Goal: Task Accomplishment & Management: Use online tool/utility

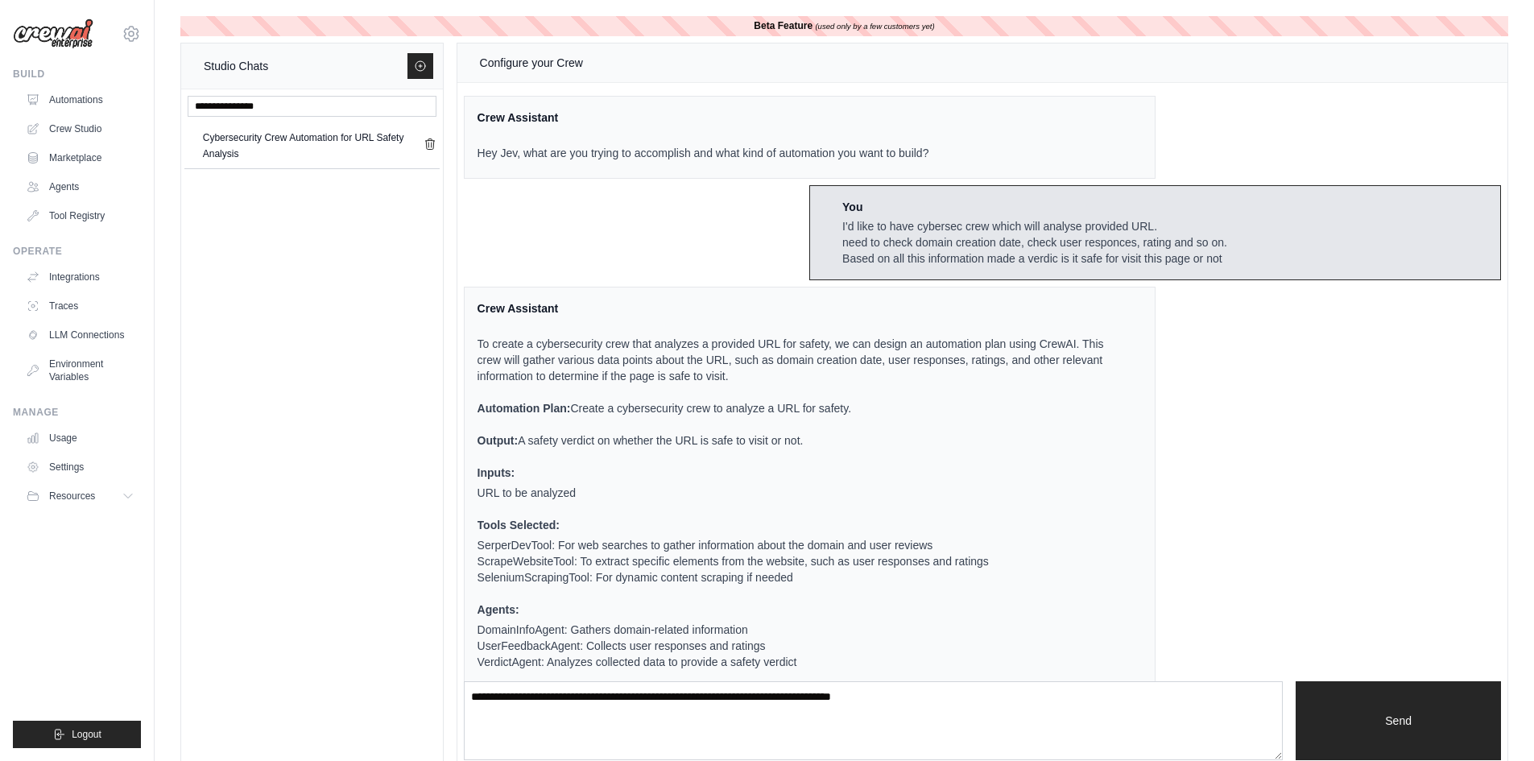
scroll to position [201, 0]
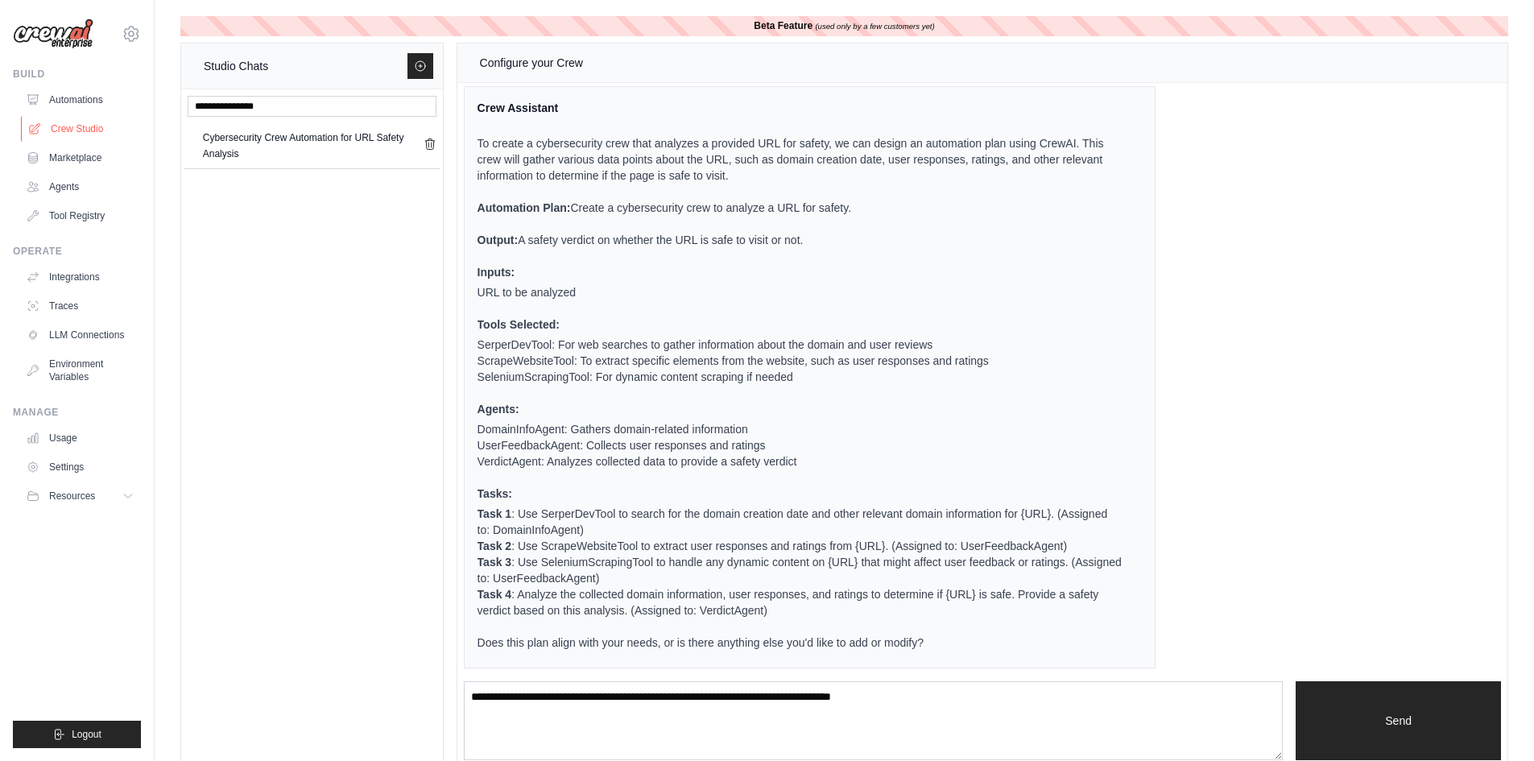
click at [68, 126] on link "Crew Studio" at bounding box center [82, 129] width 122 height 26
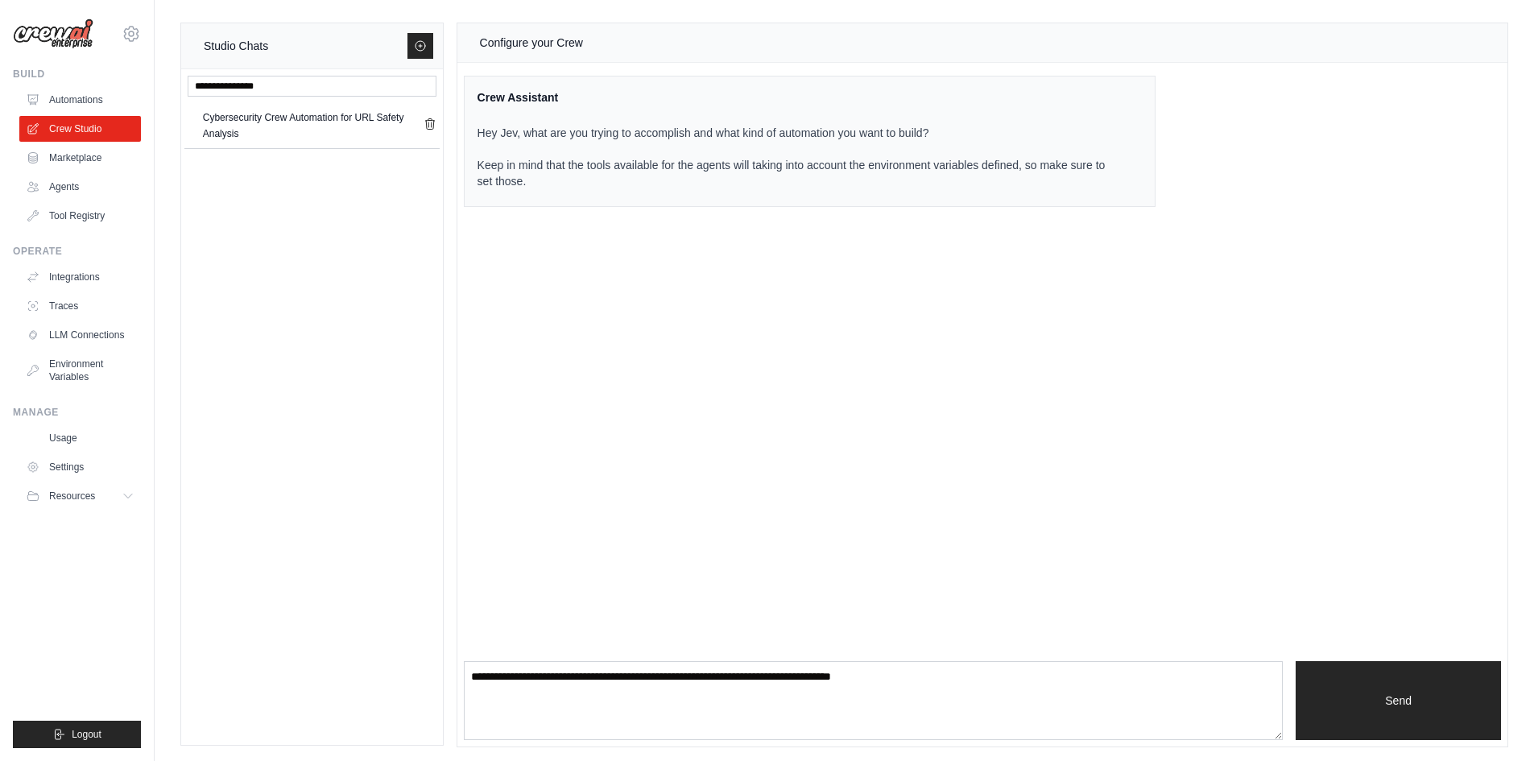
click at [503, 99] on div "Crew Assistant" at bounding box center [800, 97] width 645 height 16
click at [220, 119] on div "Cybersecurity Crew Automation for URL Safety Analysis" at bounding box center [313, 126] width 221 height 32
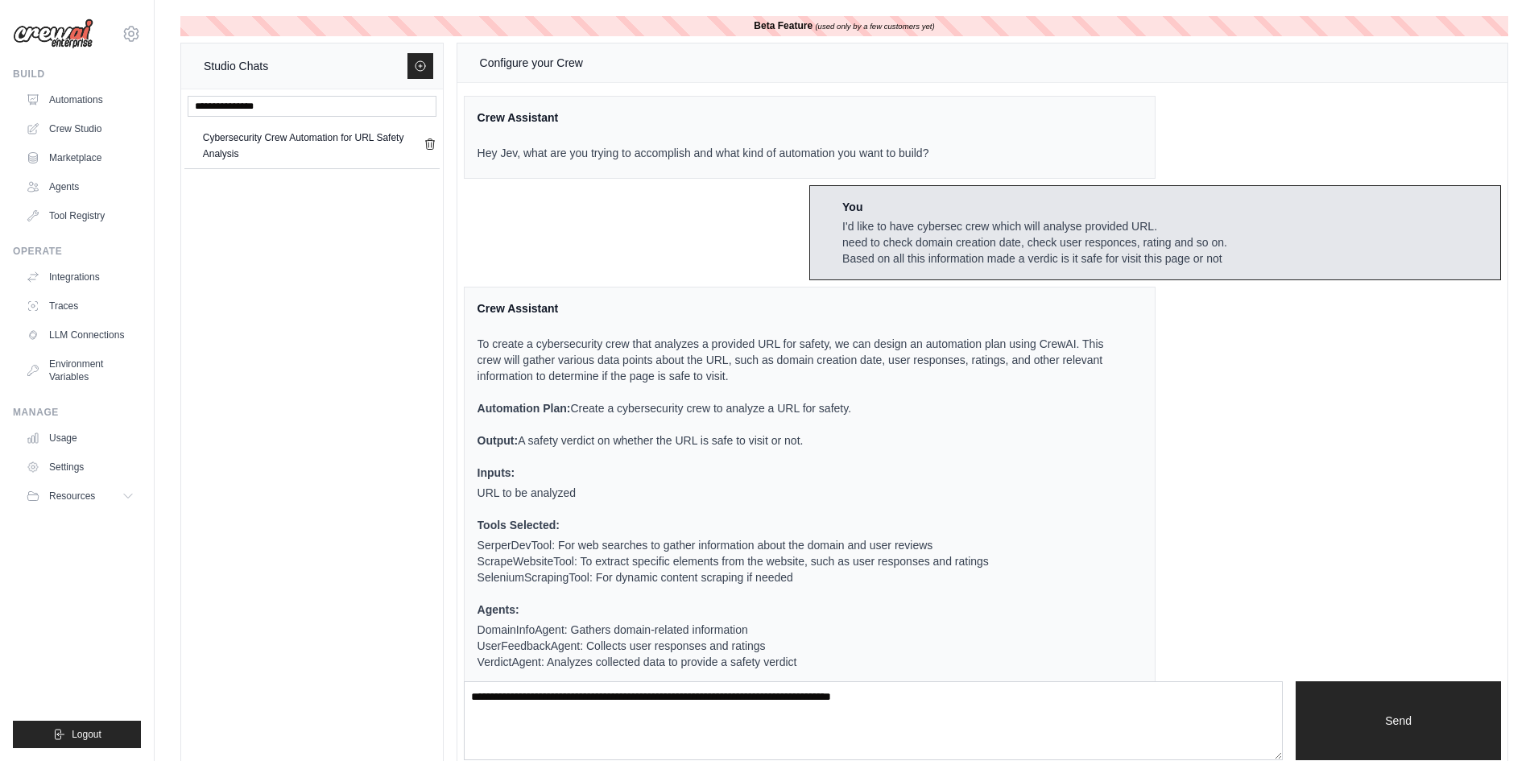
scroll to position [201, 0]
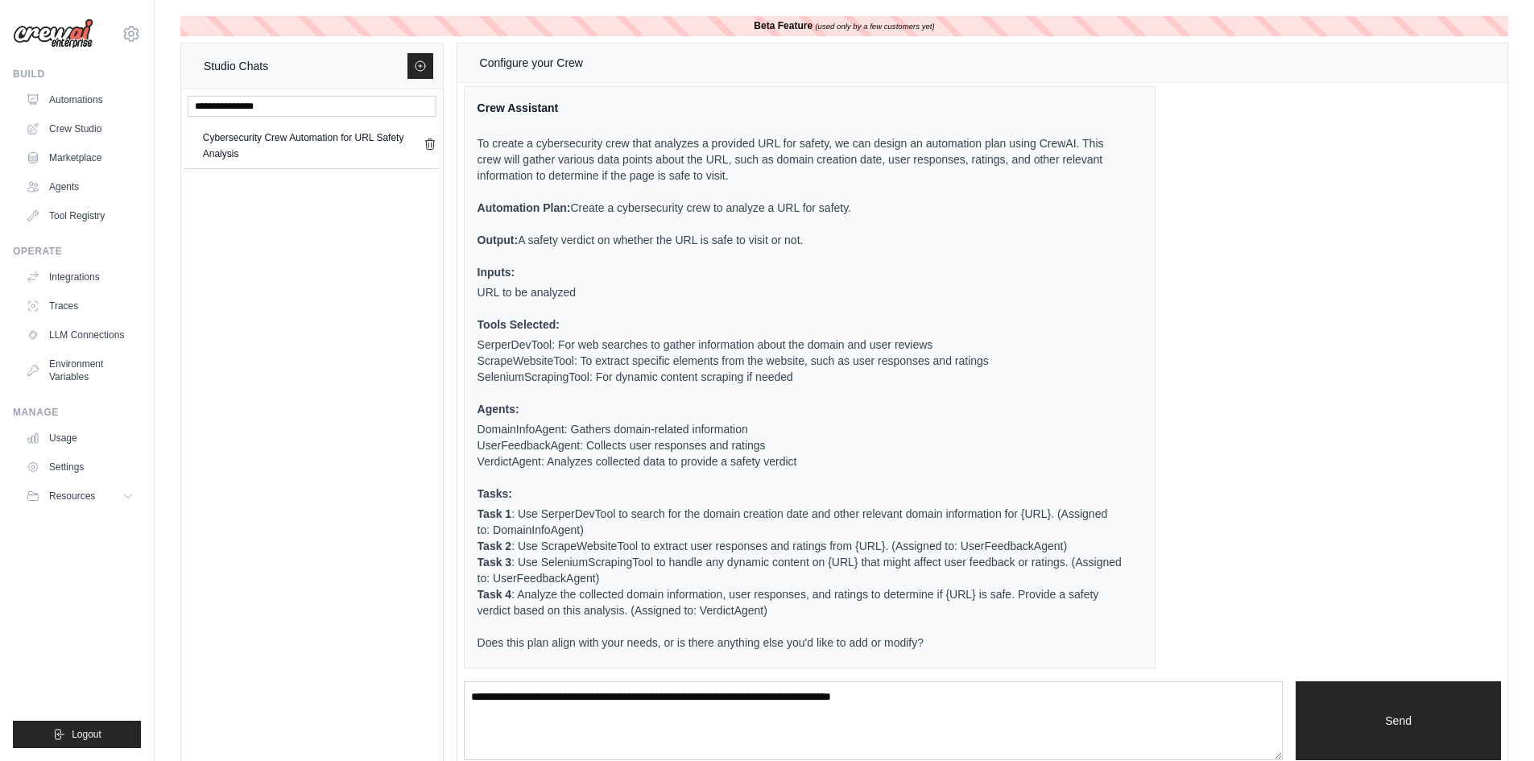
click at [771, 27] on b "Beta Feature" at bounding box center [783, 25] width 59 height 11
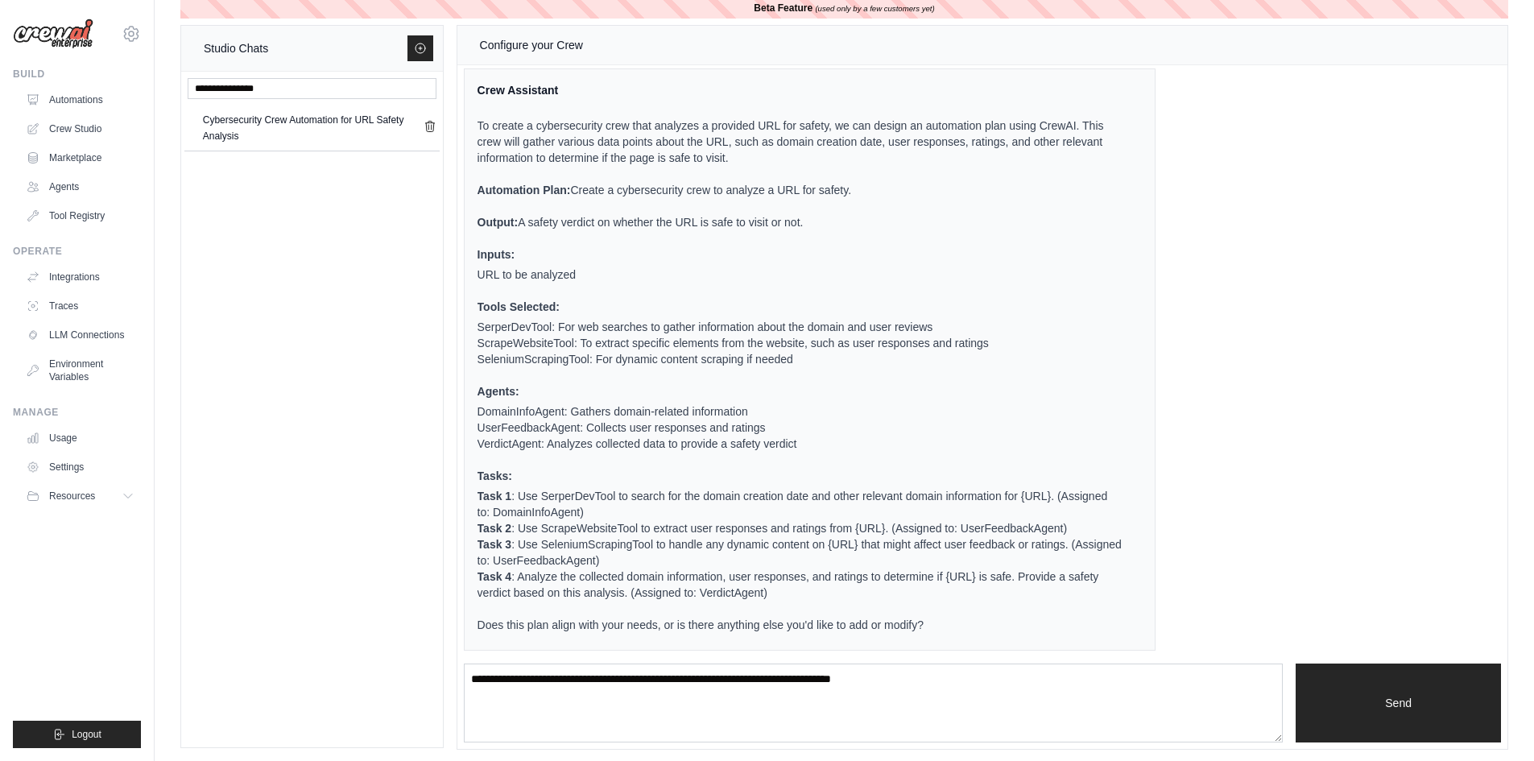
scroll to position [23, 0]
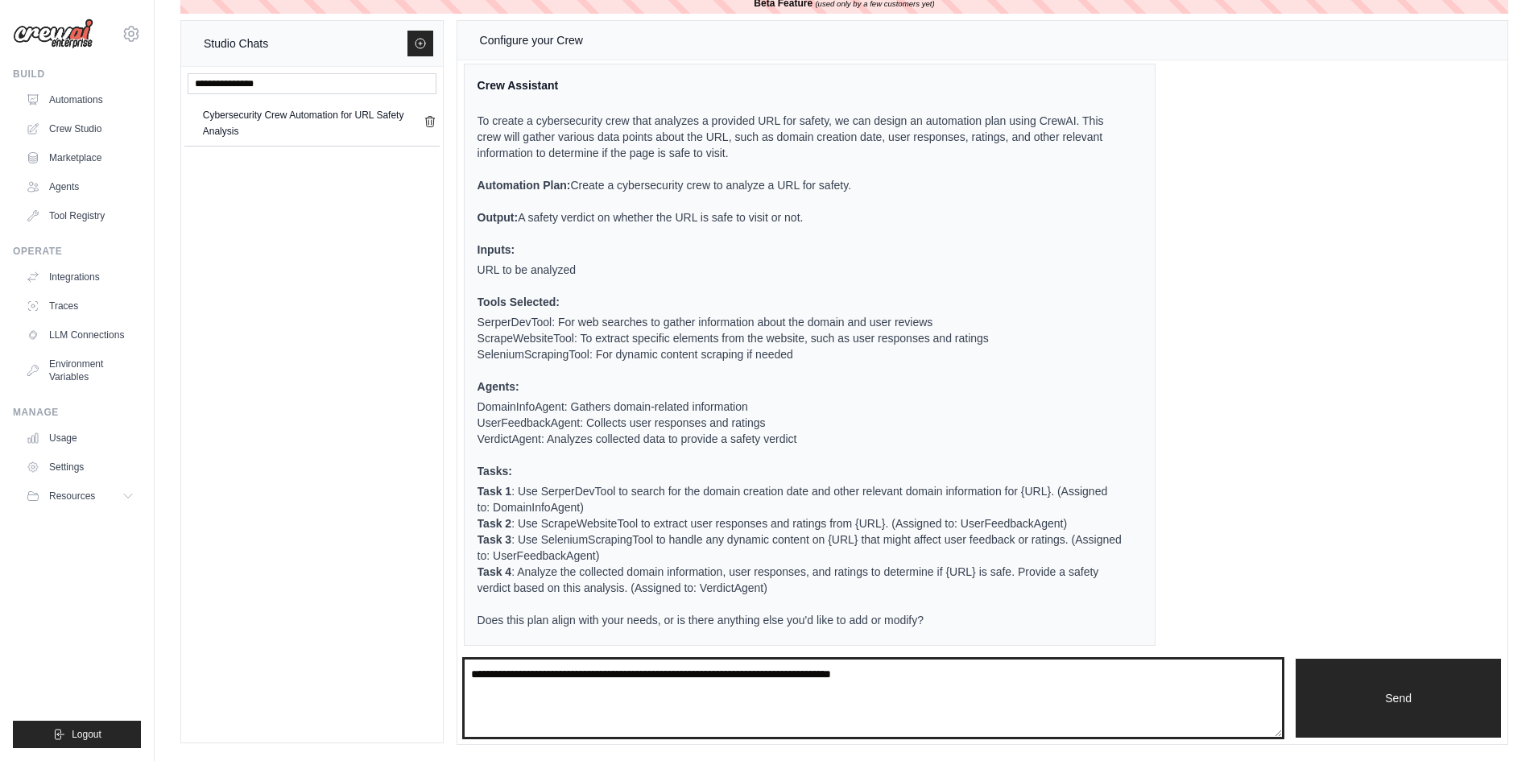
click at [516, 671] on textarea at bounding box center [874, 698] width 820 height 79
type textarea "**********"
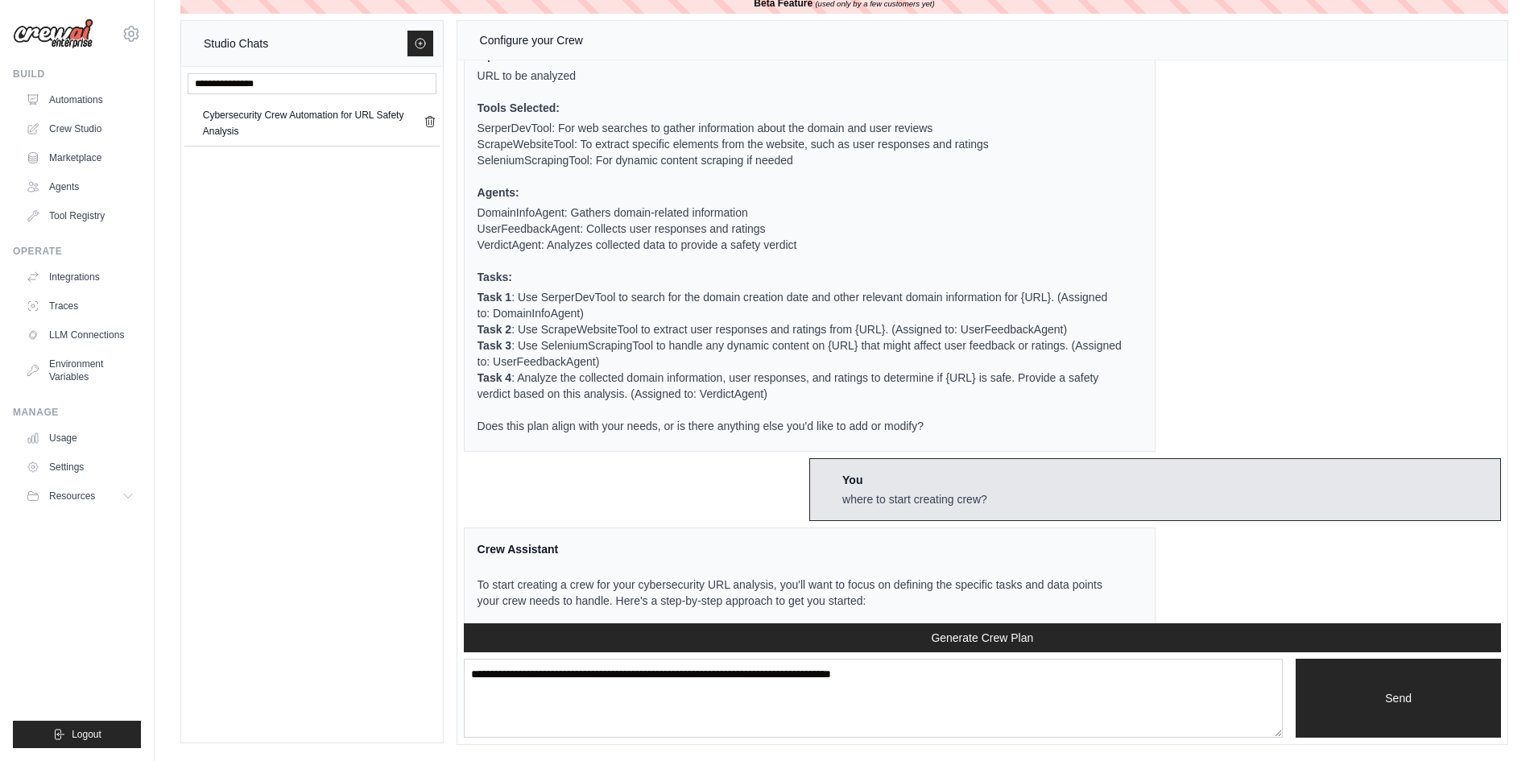
scroll to position [234, 0]
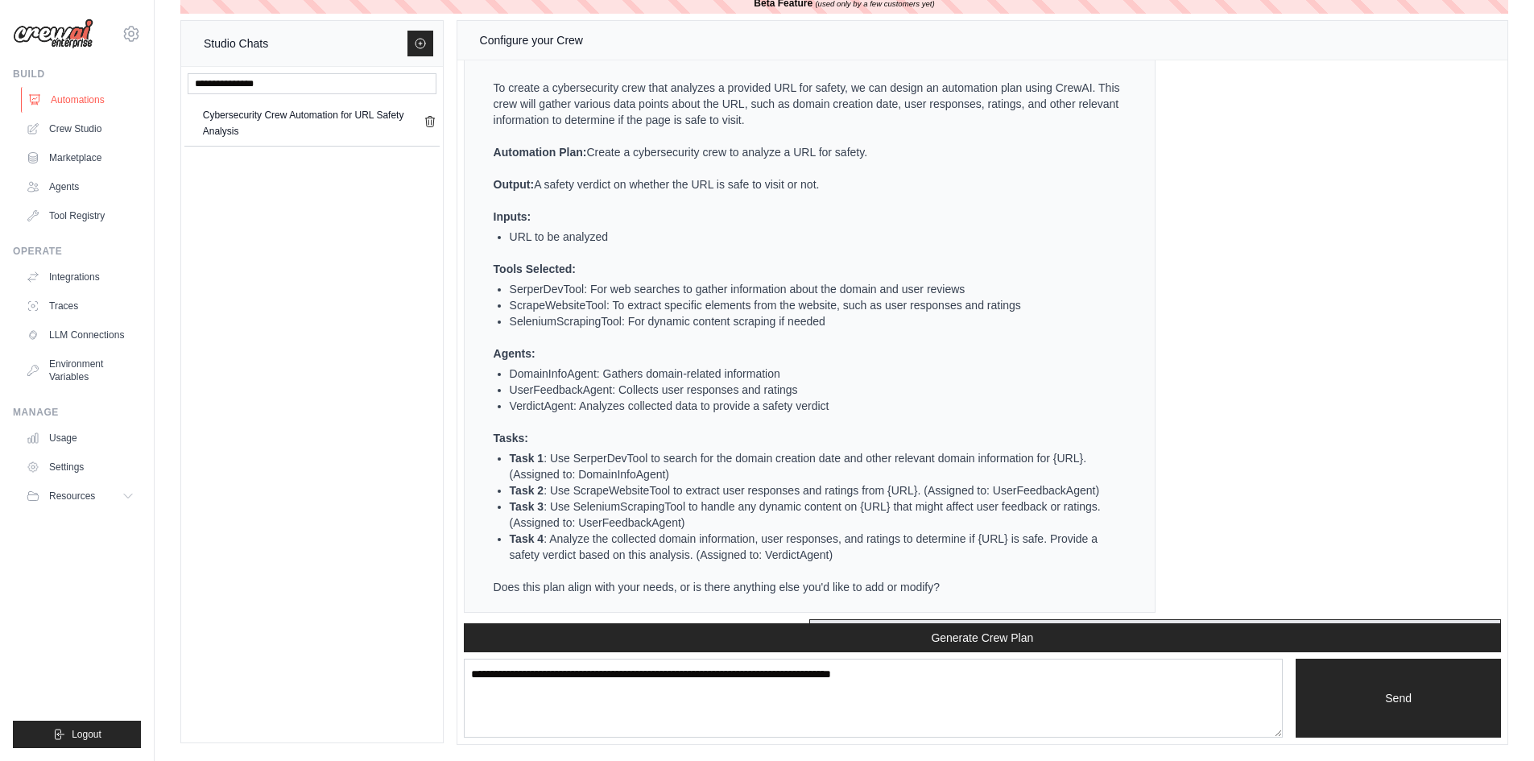
click at [75, 98] on link "Automations" at bounding box center [82, 100] width 122 height 26
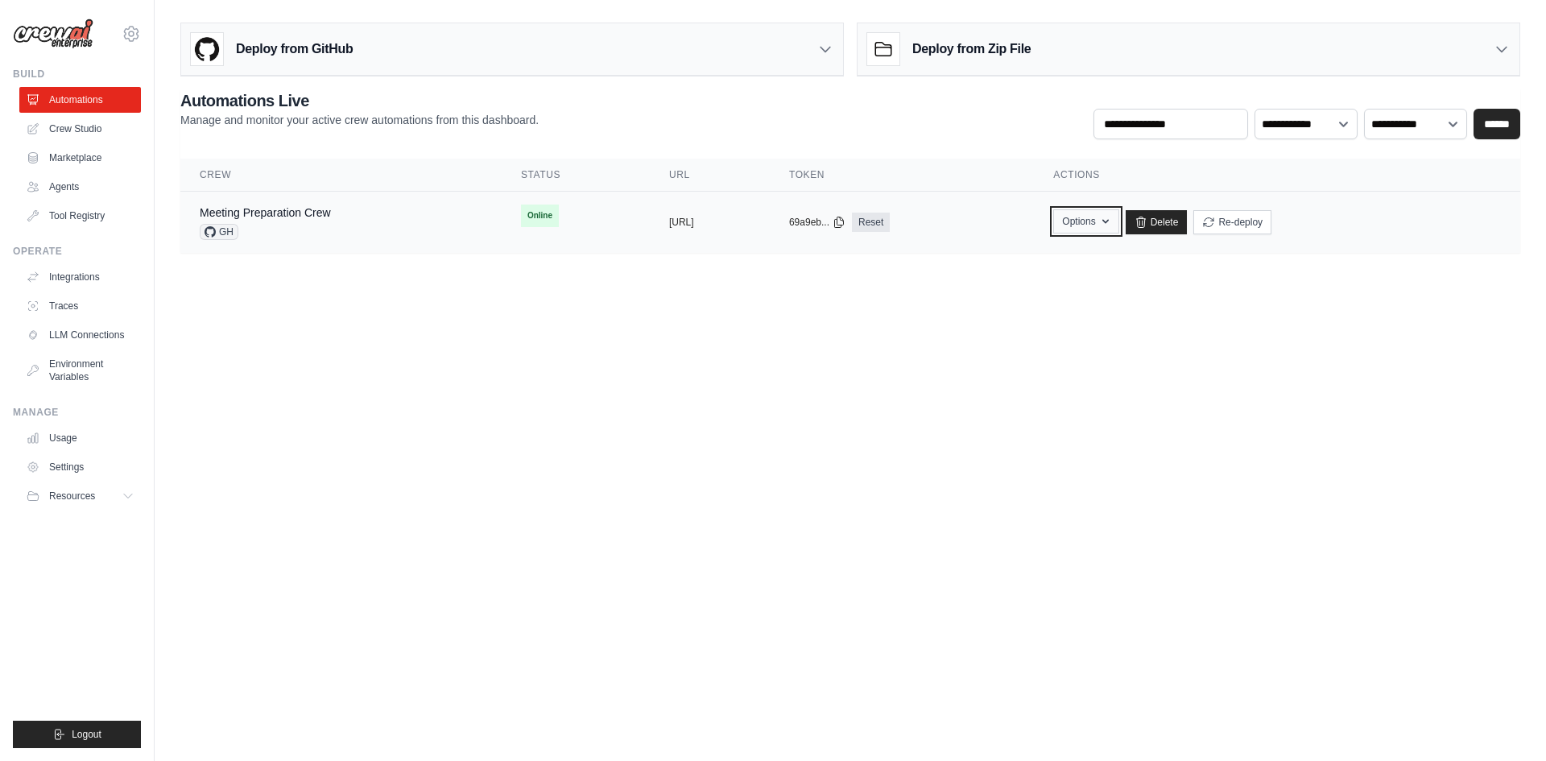
click at [1112, 224] on icon "button" at bounding box center [1105, 221] width 13 height 13
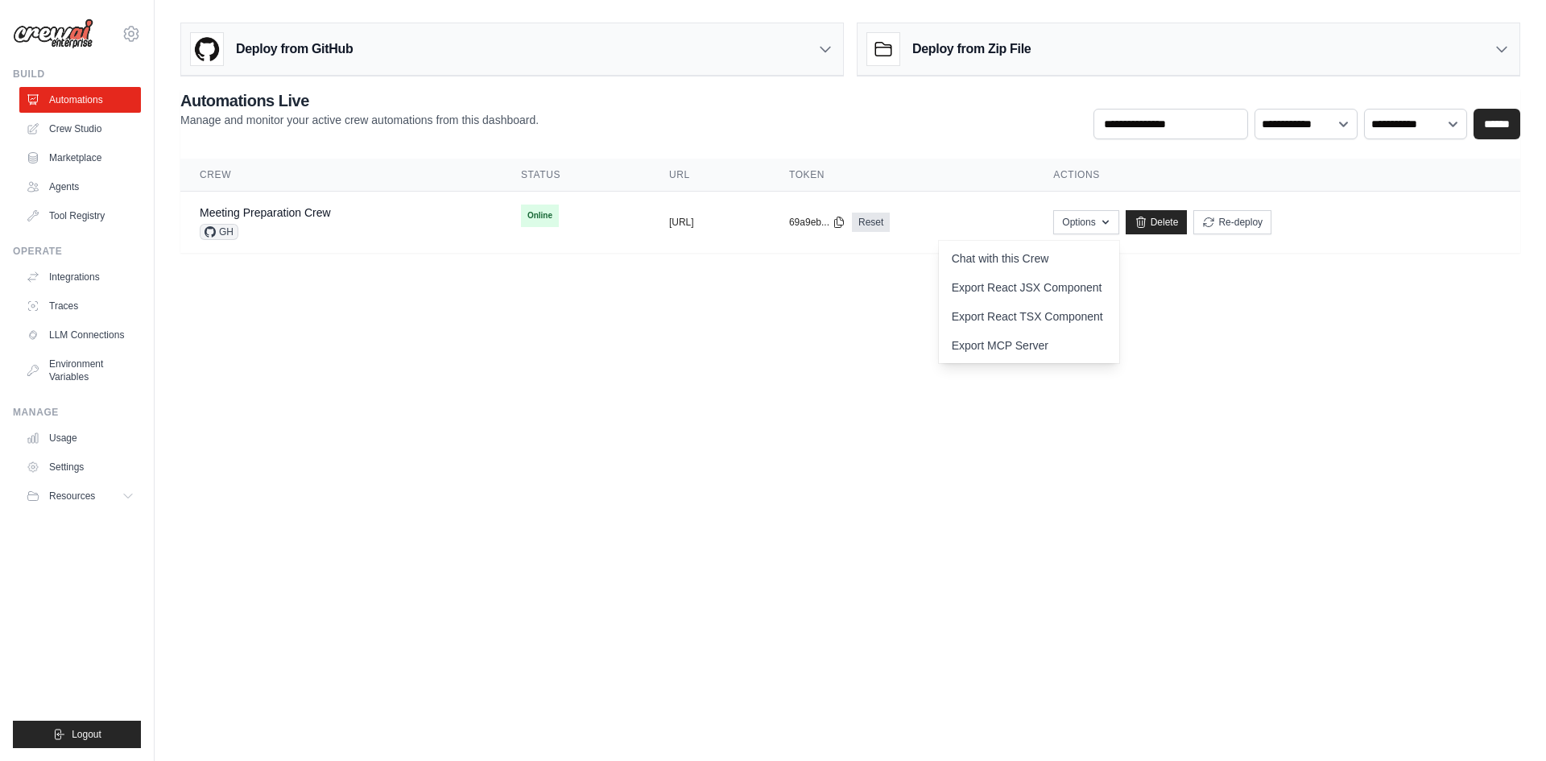
click at [824, 48] on icon at bounding box center [825, 49] width 16 height 16
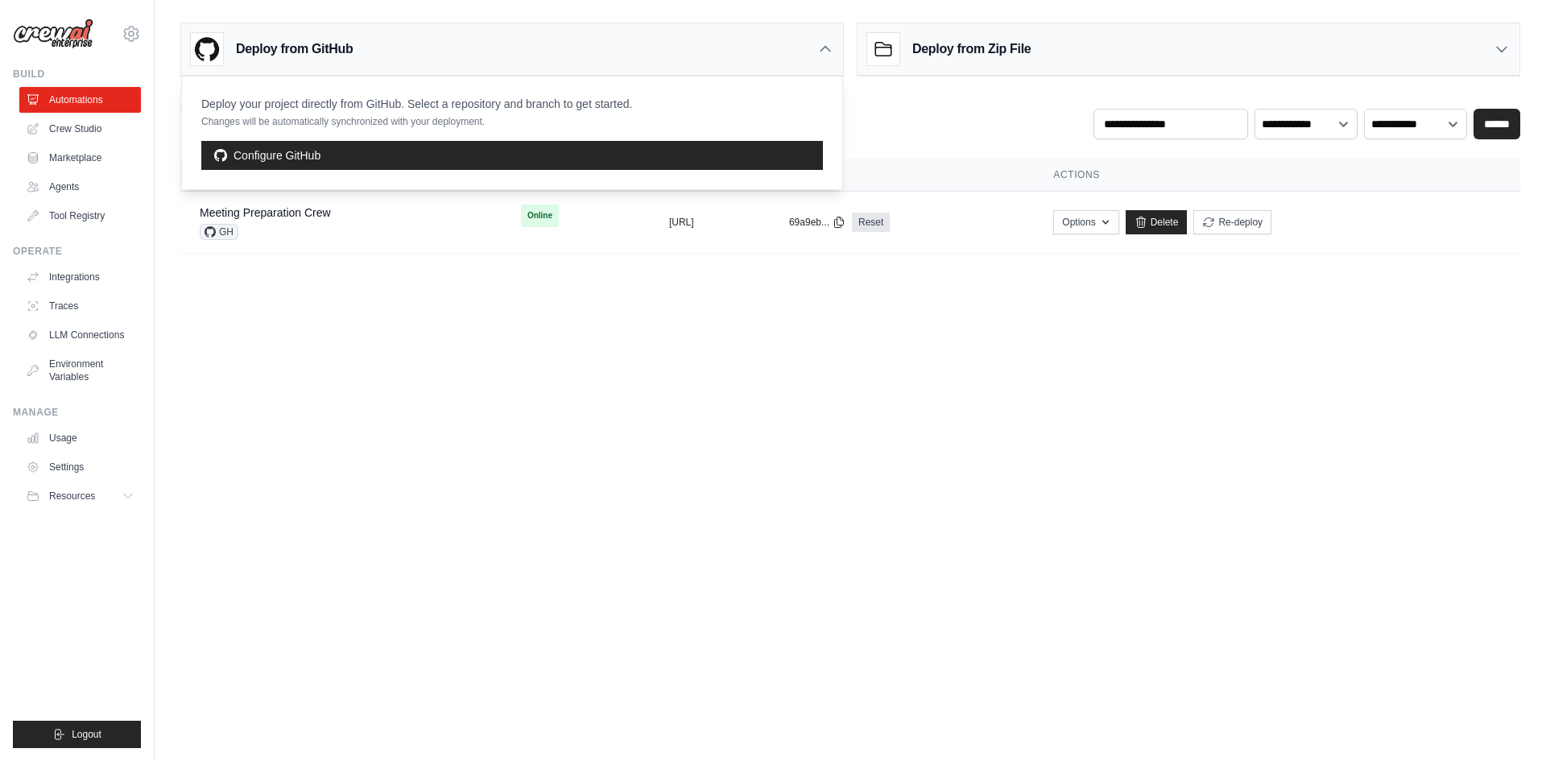
click at [829, 40] on div "Deploy from GitHub" at bounding box center [512, 49] width 662 height 52
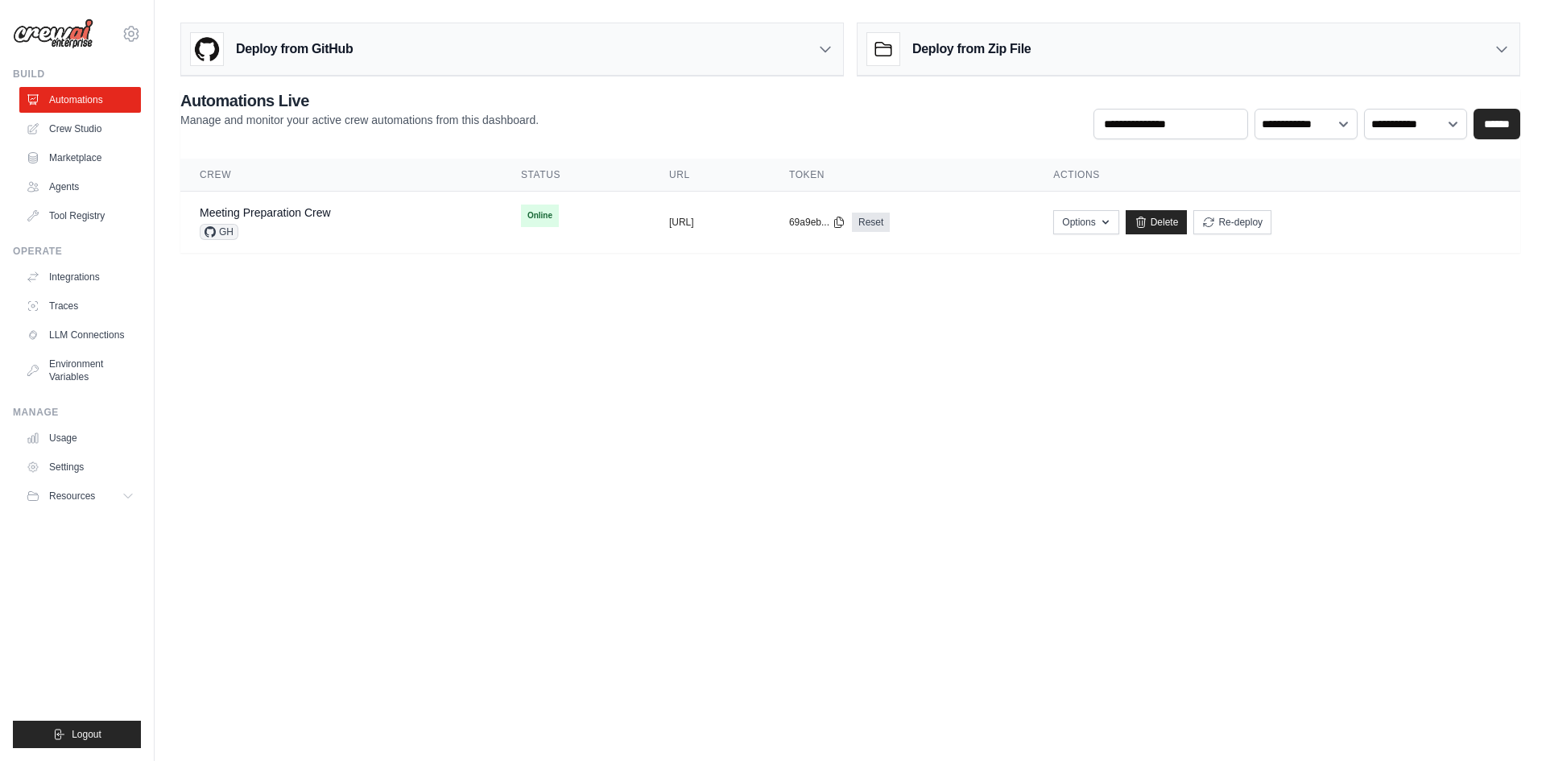
click at [1504, 44] on icon at bounding box center [1502, 49] width 16 height 16
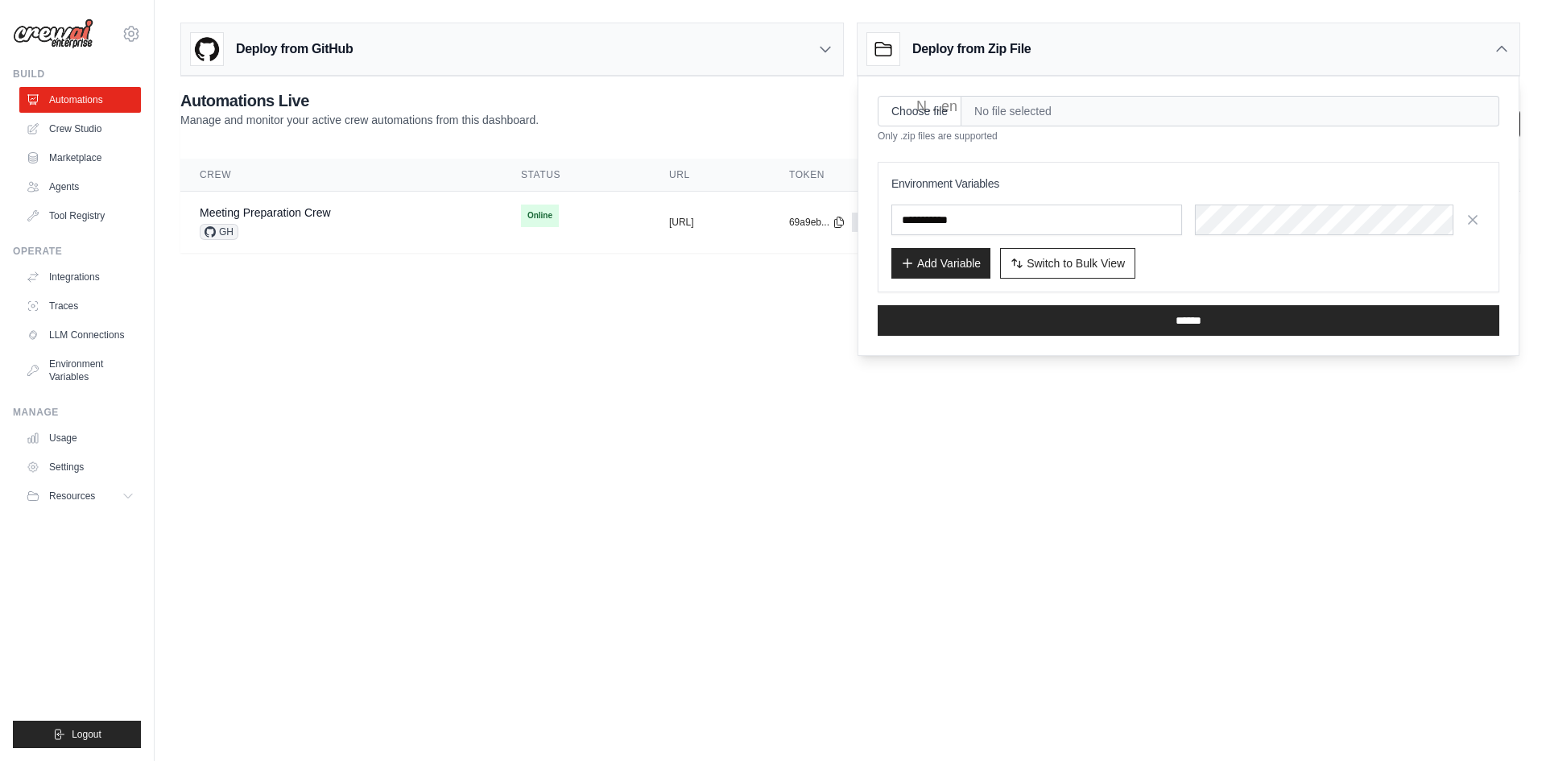
click at [1504, 46] on icon at bounding box center [1502, 49] width 16 height 16
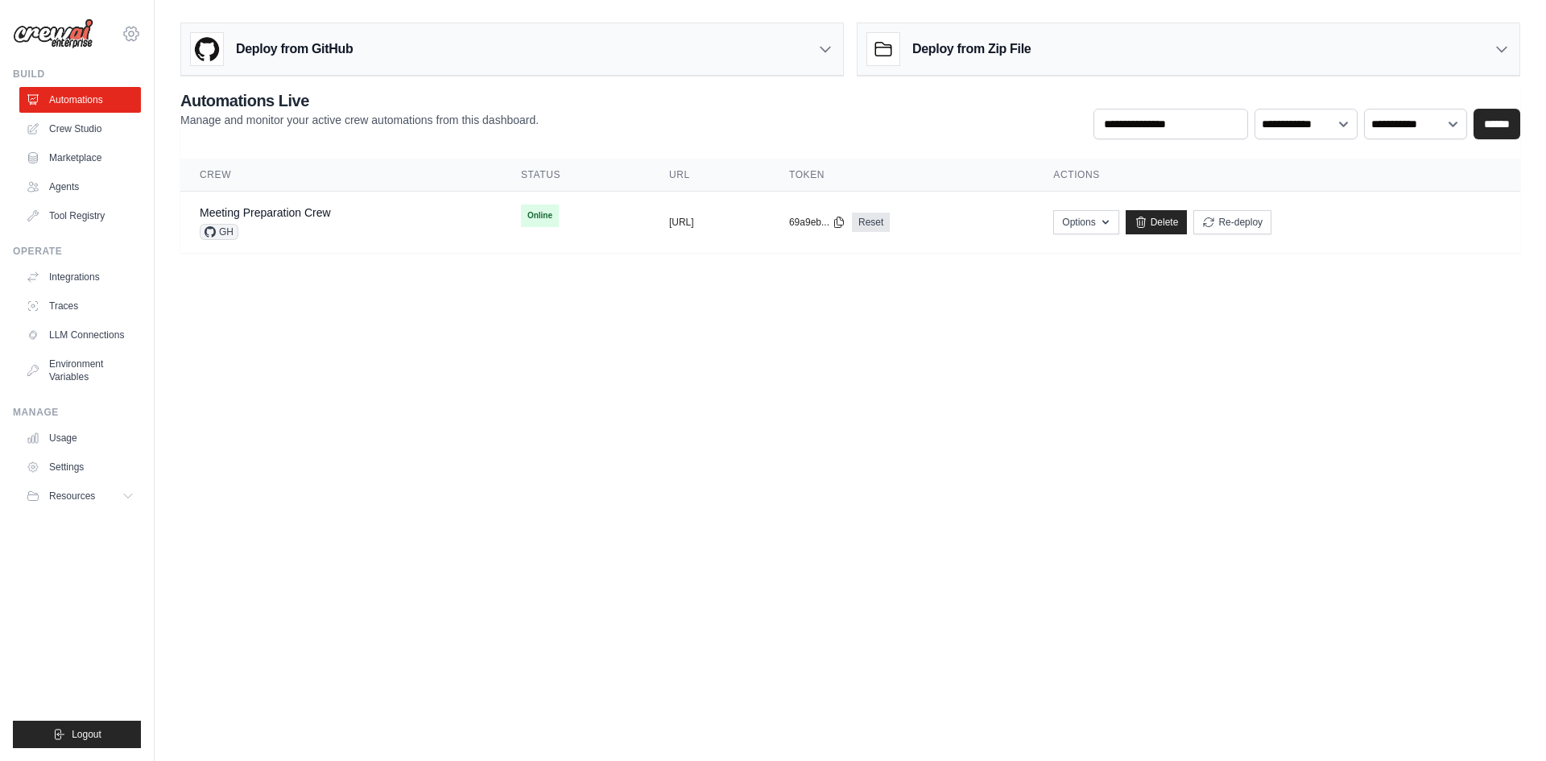
click at [133, 39] on icon at bounding box center [131, 33] width 19 height 19
click at [134, 28] on icon at bounding box center [131, 33] width 19 height 19
click at [63, 184] on link "Agents" at bounding box center [82, 187] width 122 height 26
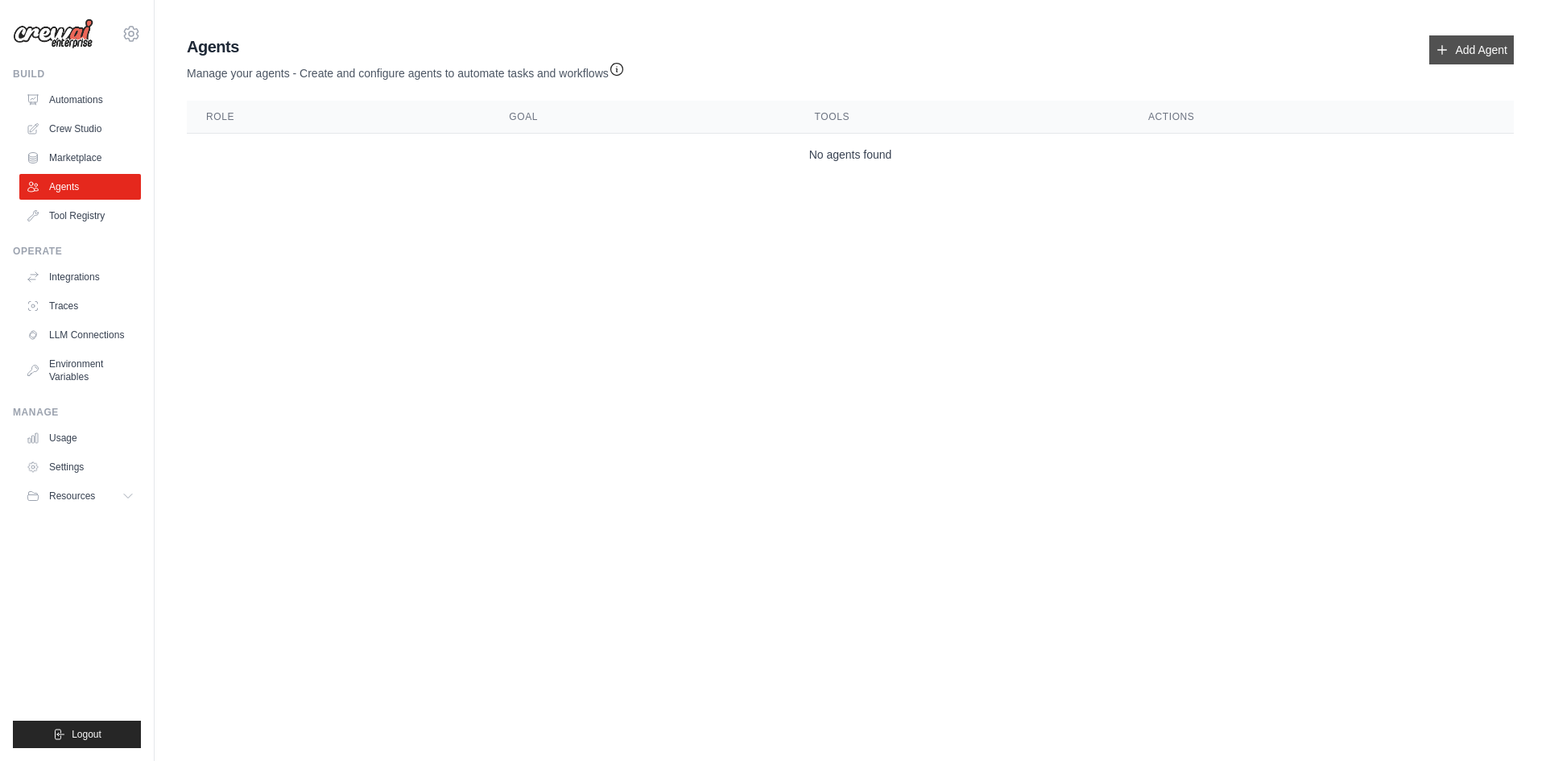
click at [1466, 38] on link "Add Agent" at bounding box center [1471, 49] width 85 height 29
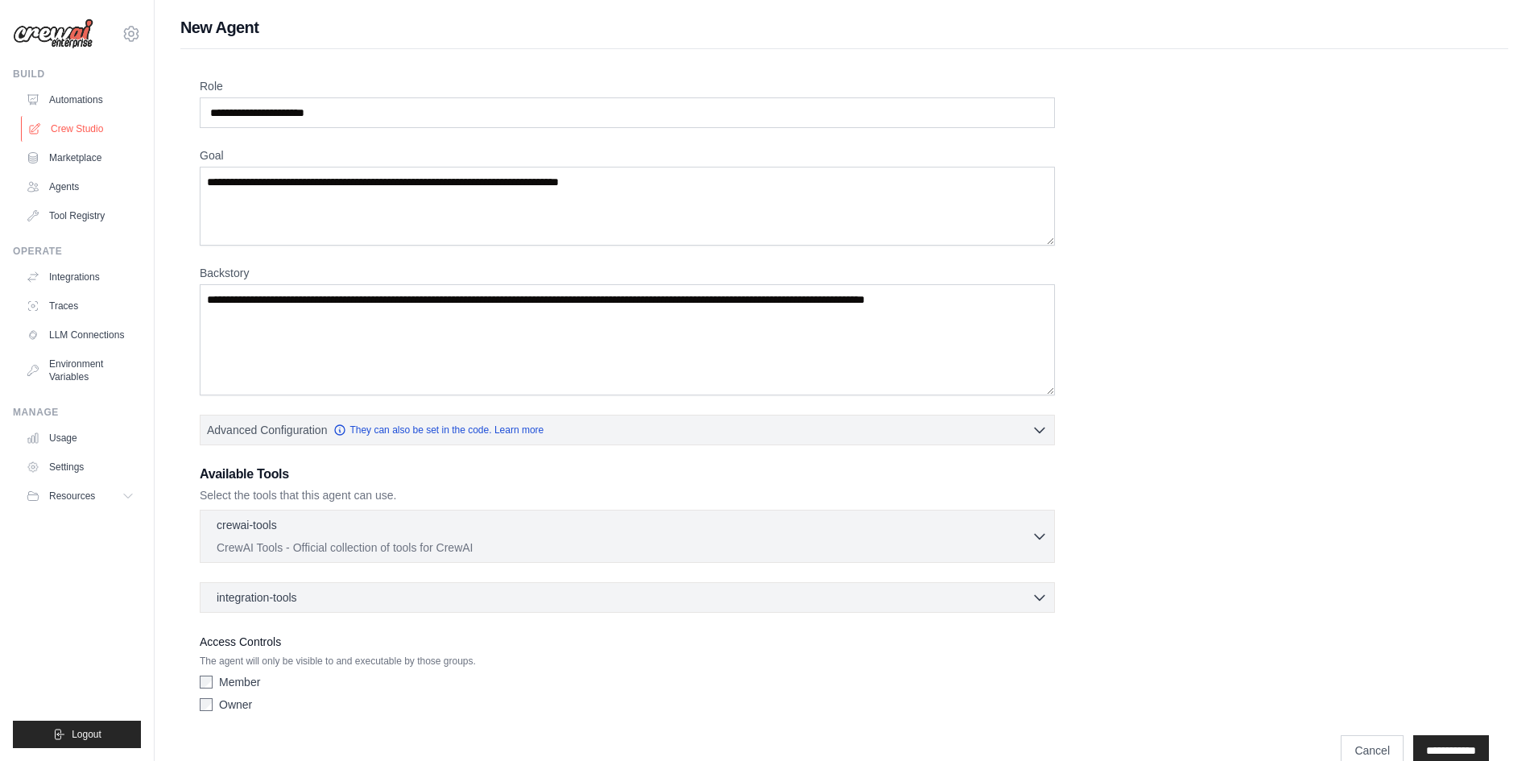
click at [89, 129] on link "Crew Studio" at bounding box center [82, 129] width 122 height 26
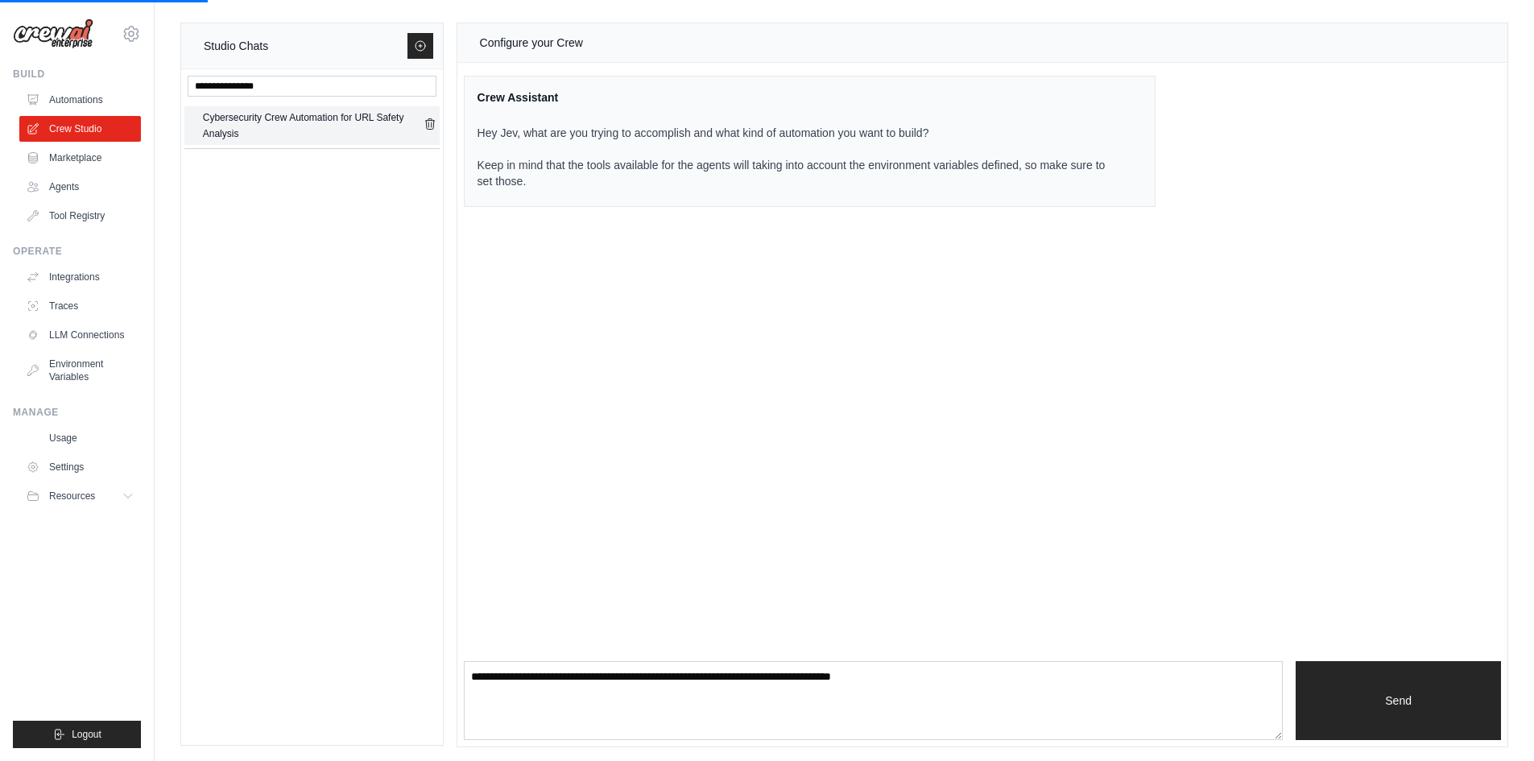
click at [219, 118] on div "Cybersecurity Crew Automation for URL Safety Analysis" at bounding box center [313, 126] width 221 height 32
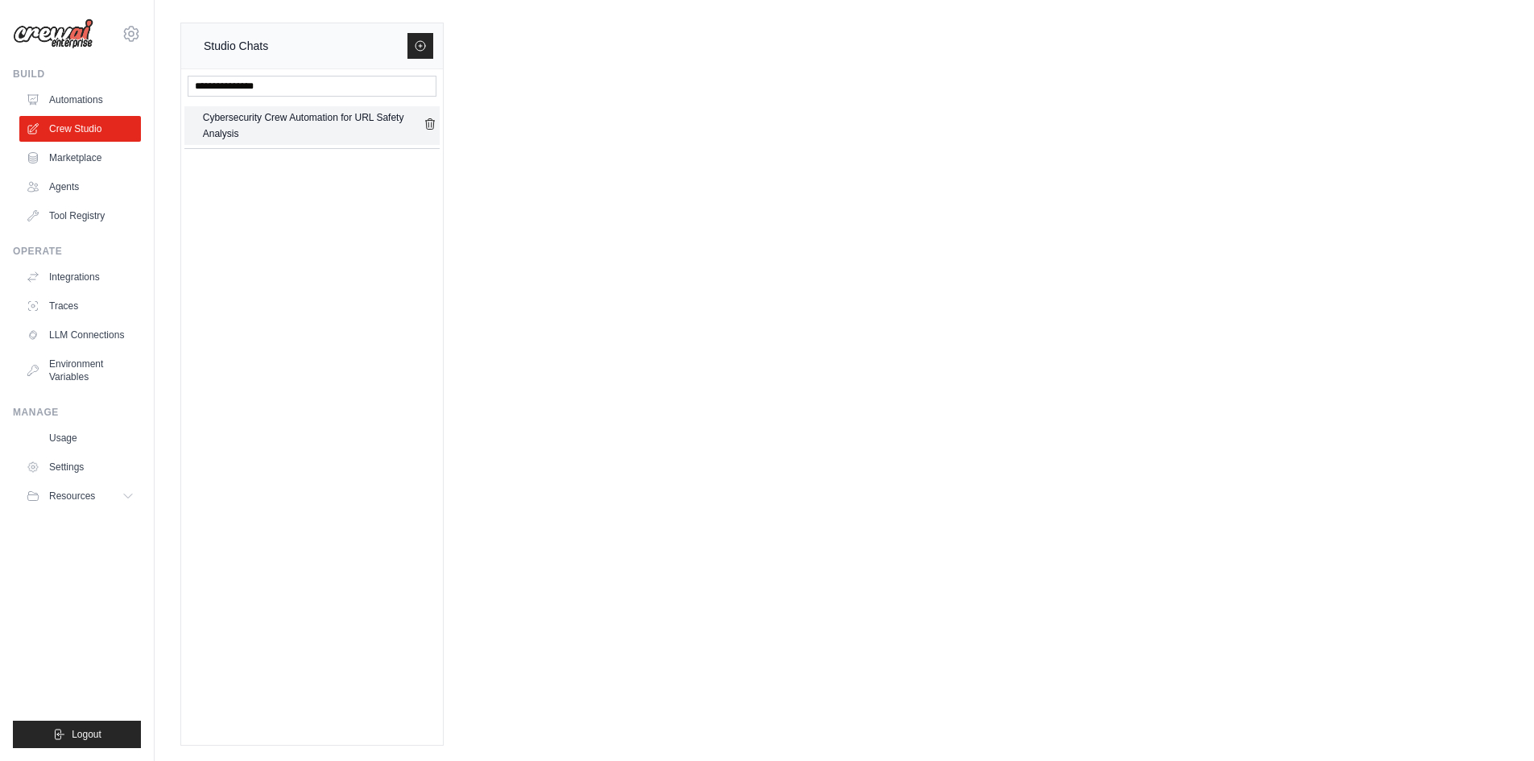
click at [238, 123] on div "Cybersecurity Crew Automation for URL Safety Analysis" at bounding box center [313, 126] width 221 height 32
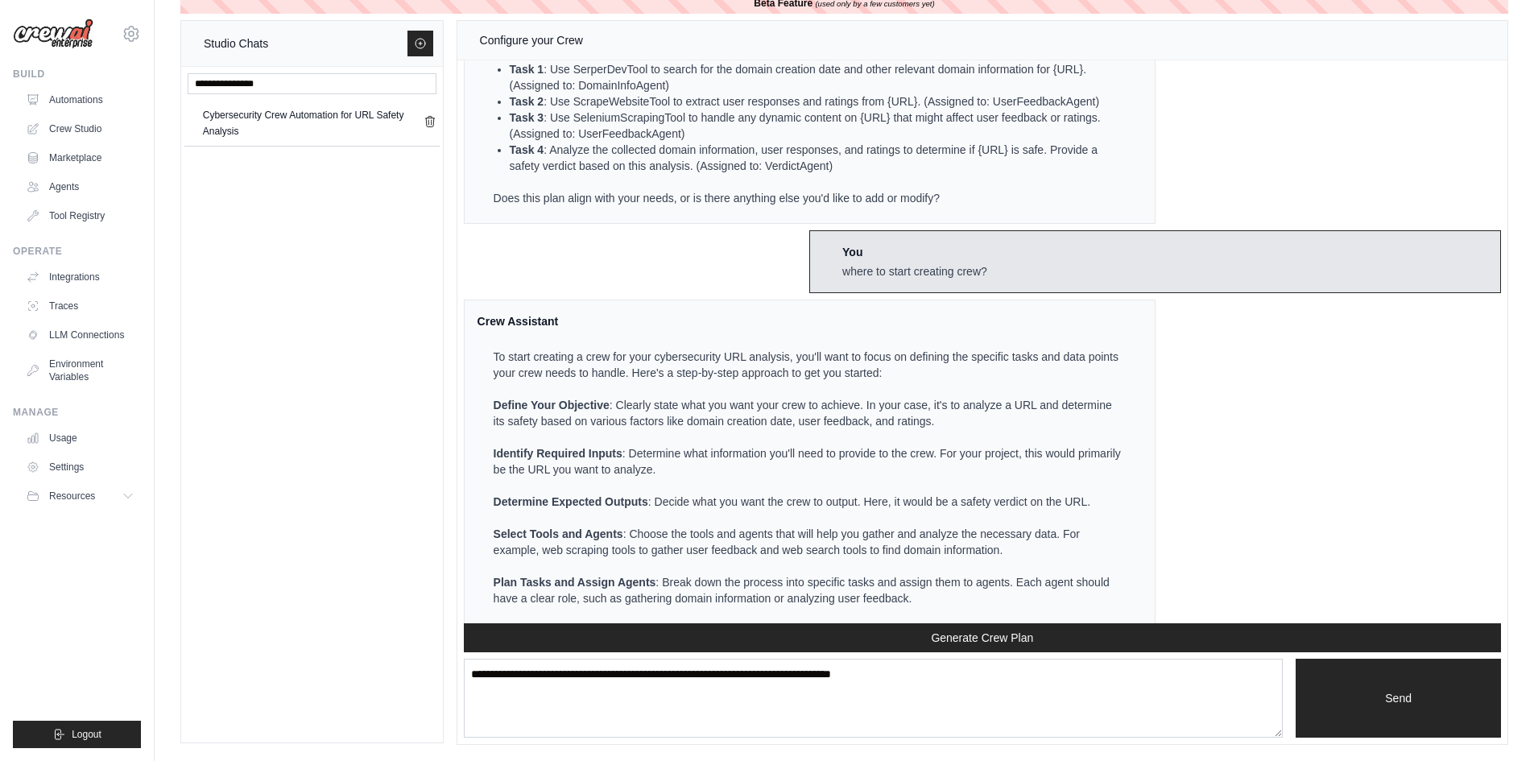
scroll to position [636, 0]
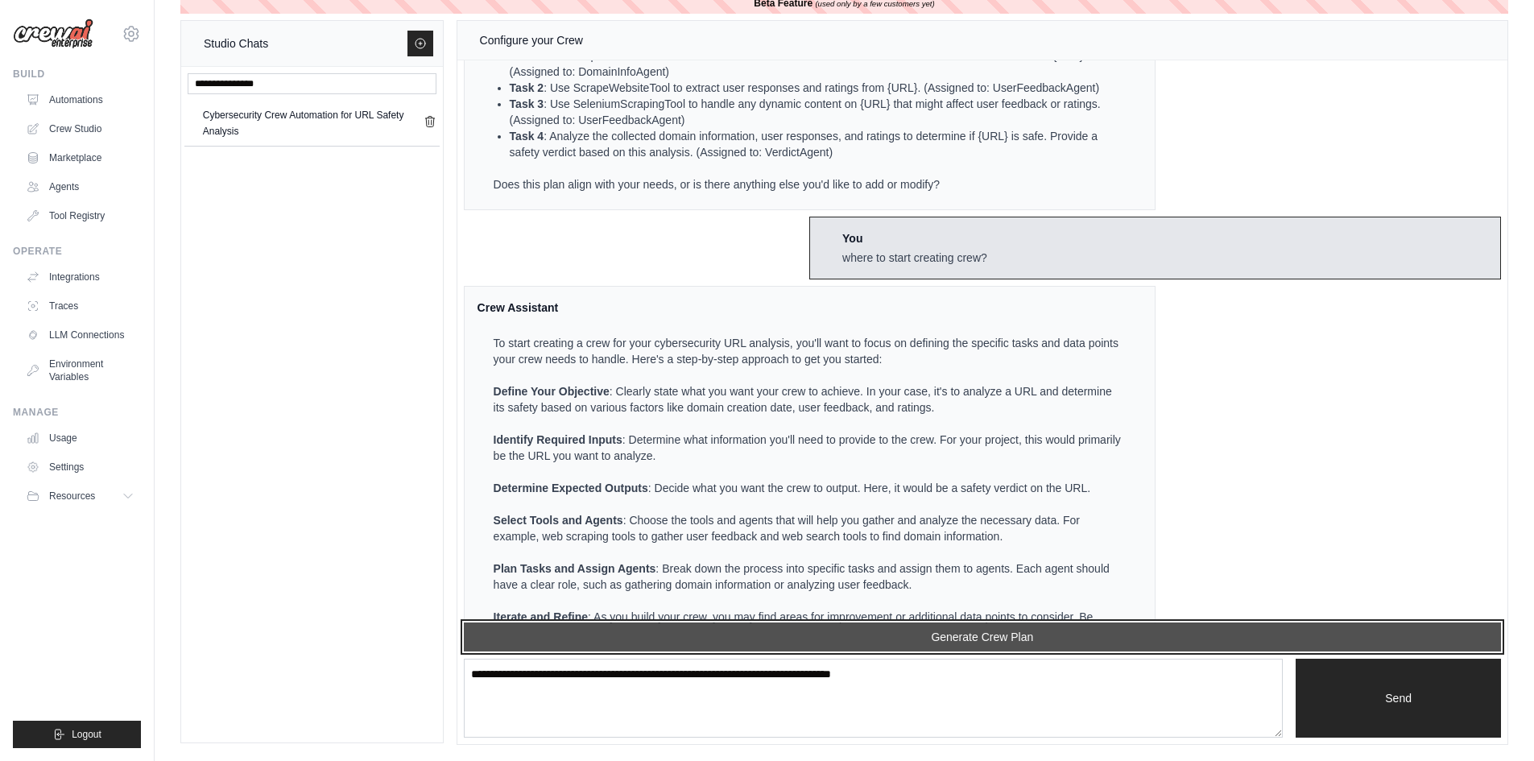
click at [987, 635] on button "Generate Crew Plan" at bounding box center [982, 636] width 1037 height 29
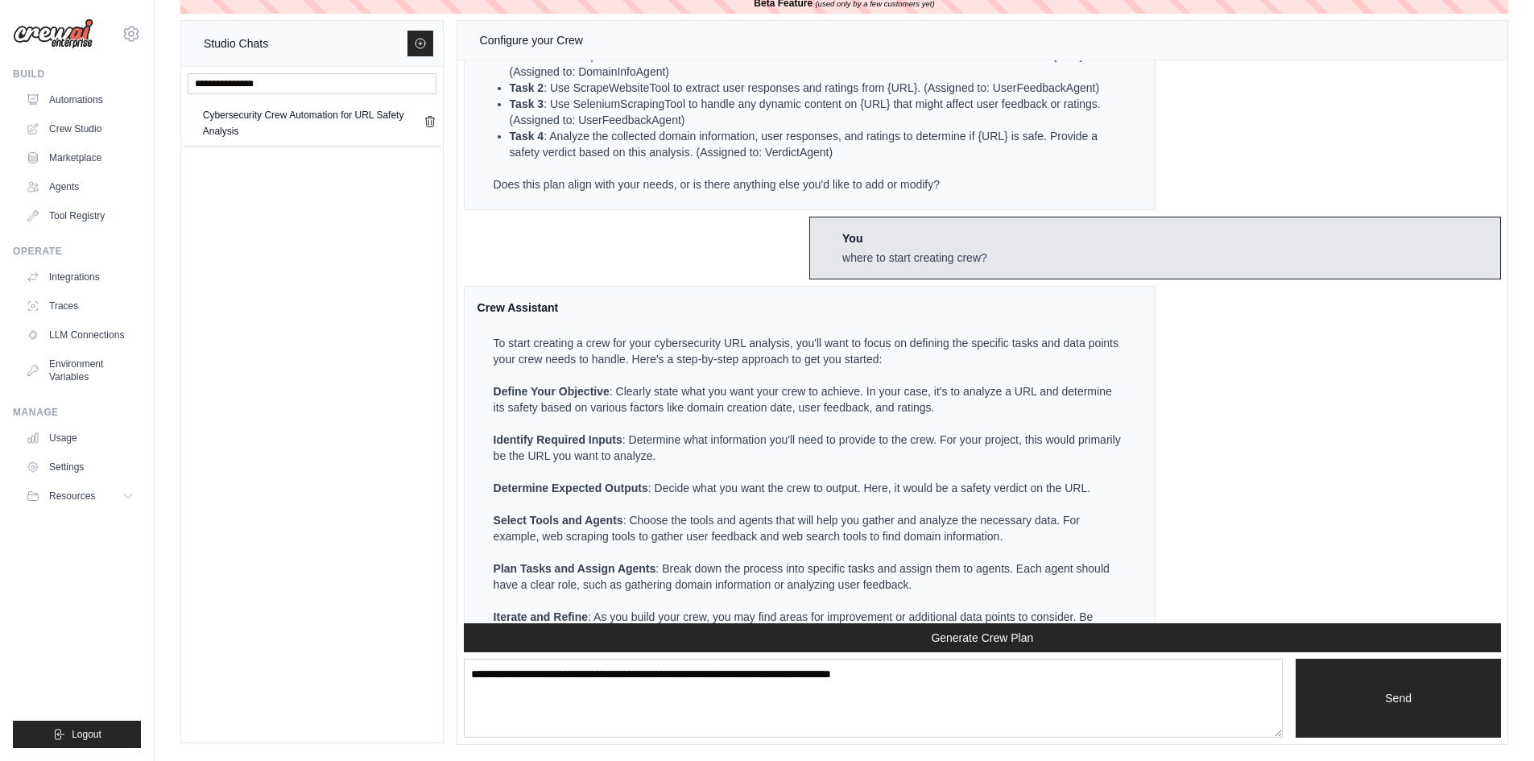
scroll to position [1340, 0]
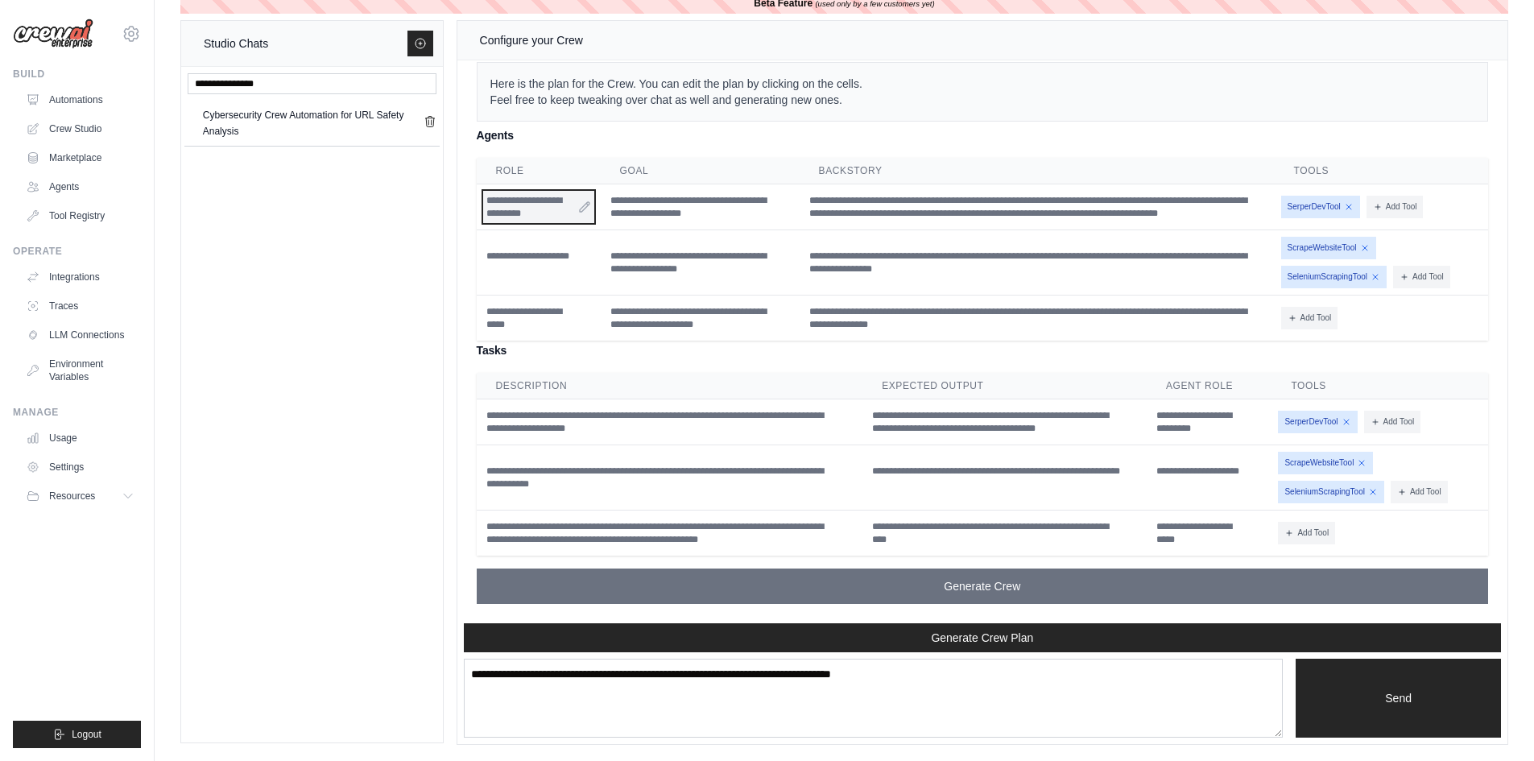
click at [495, 205] on div "**********" at bounding box center [538, 207] width 111 height 32
click at [585, 207] on icon at bounding box center [584, 207] width 13 height 13
click at [542, 205] on div "**********" at bounding box center [538, 207] width 111 height 32
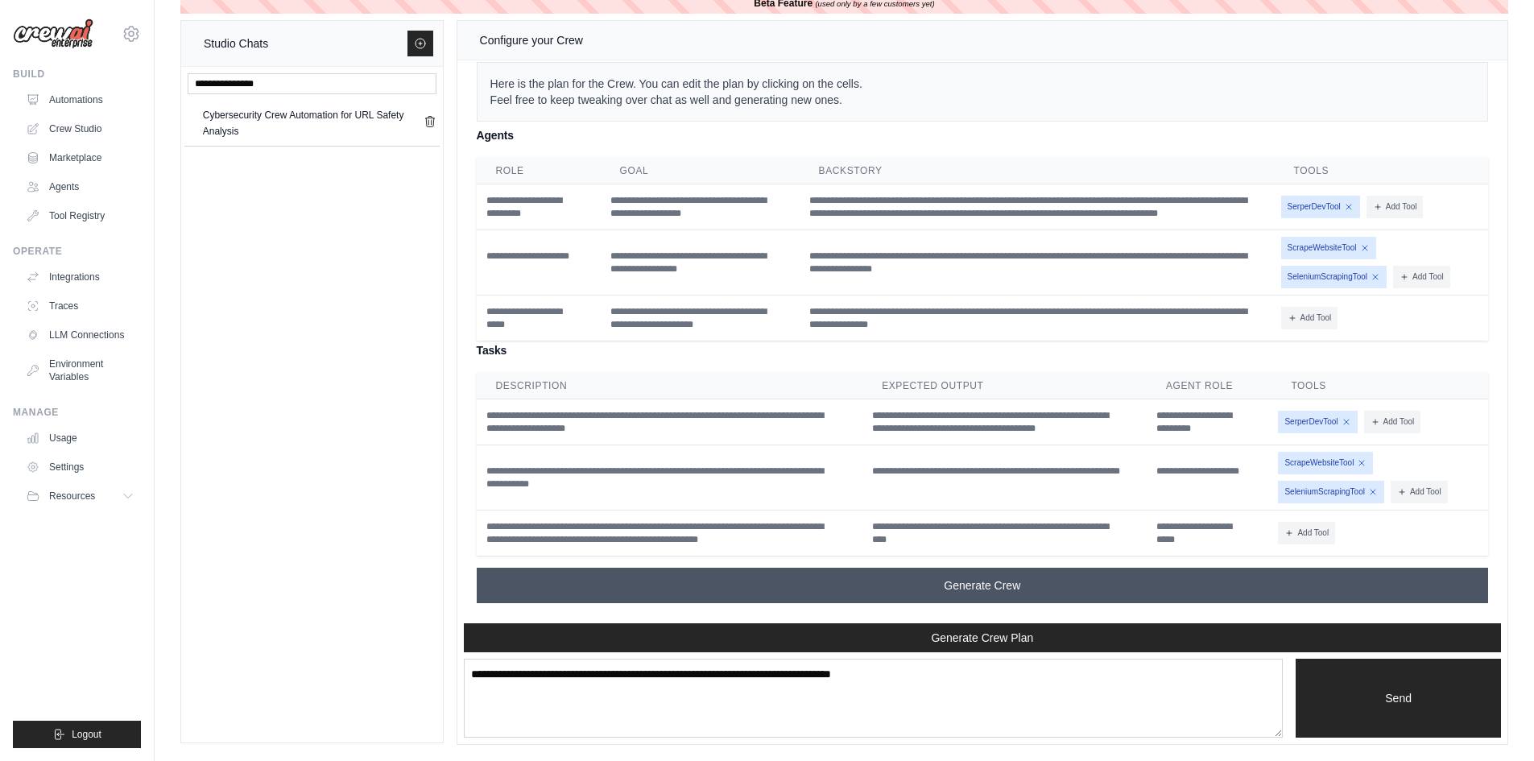
click at [973, 582] on span "Generate Crew" at bounding box center [982, 585] width 77 height 16
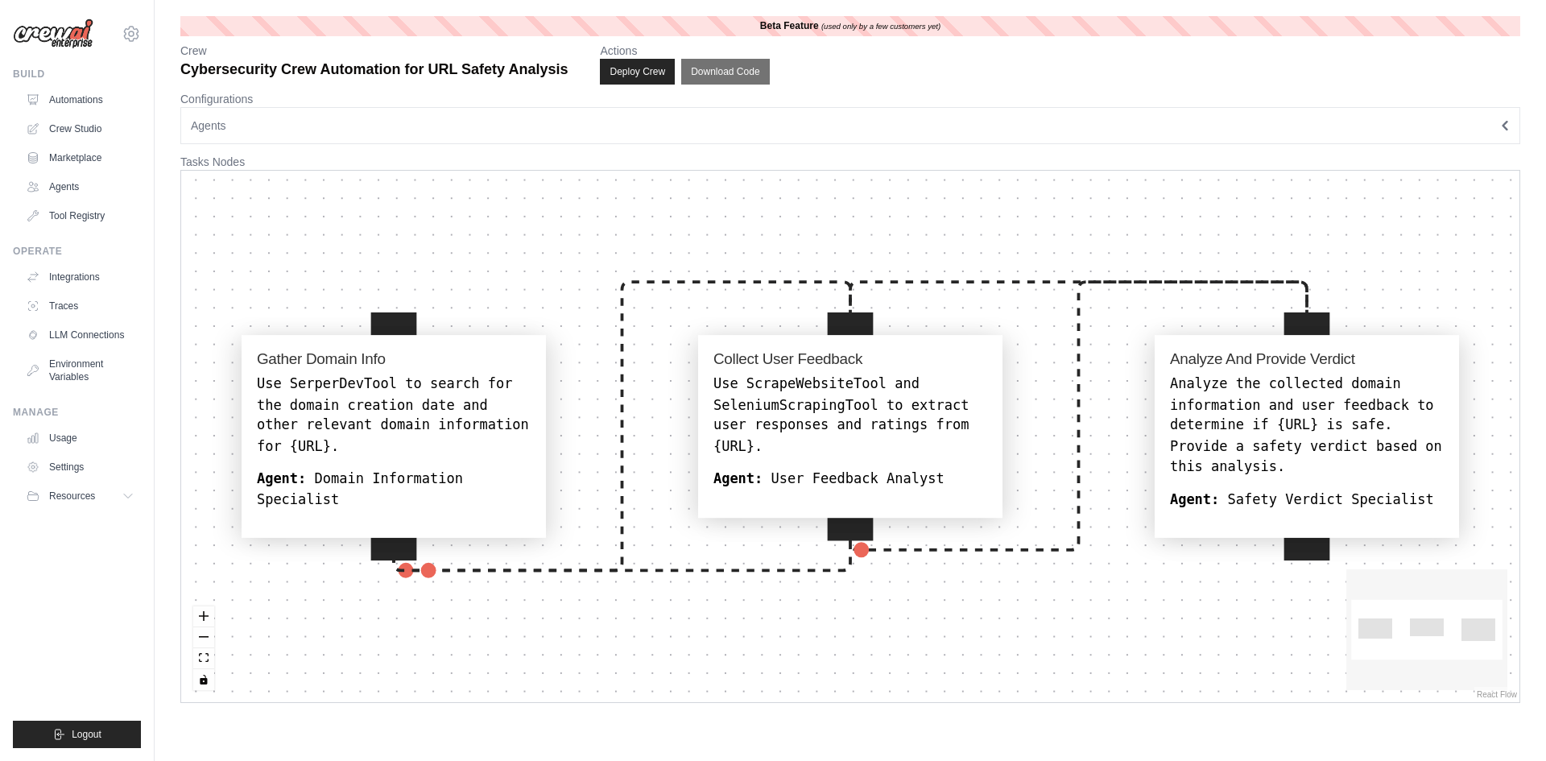
click at [362, 395] on div "Use SerperDevTool to search for the domain creation date and other relevant dom…" at bounding box center [394, 415] width 274 height 82
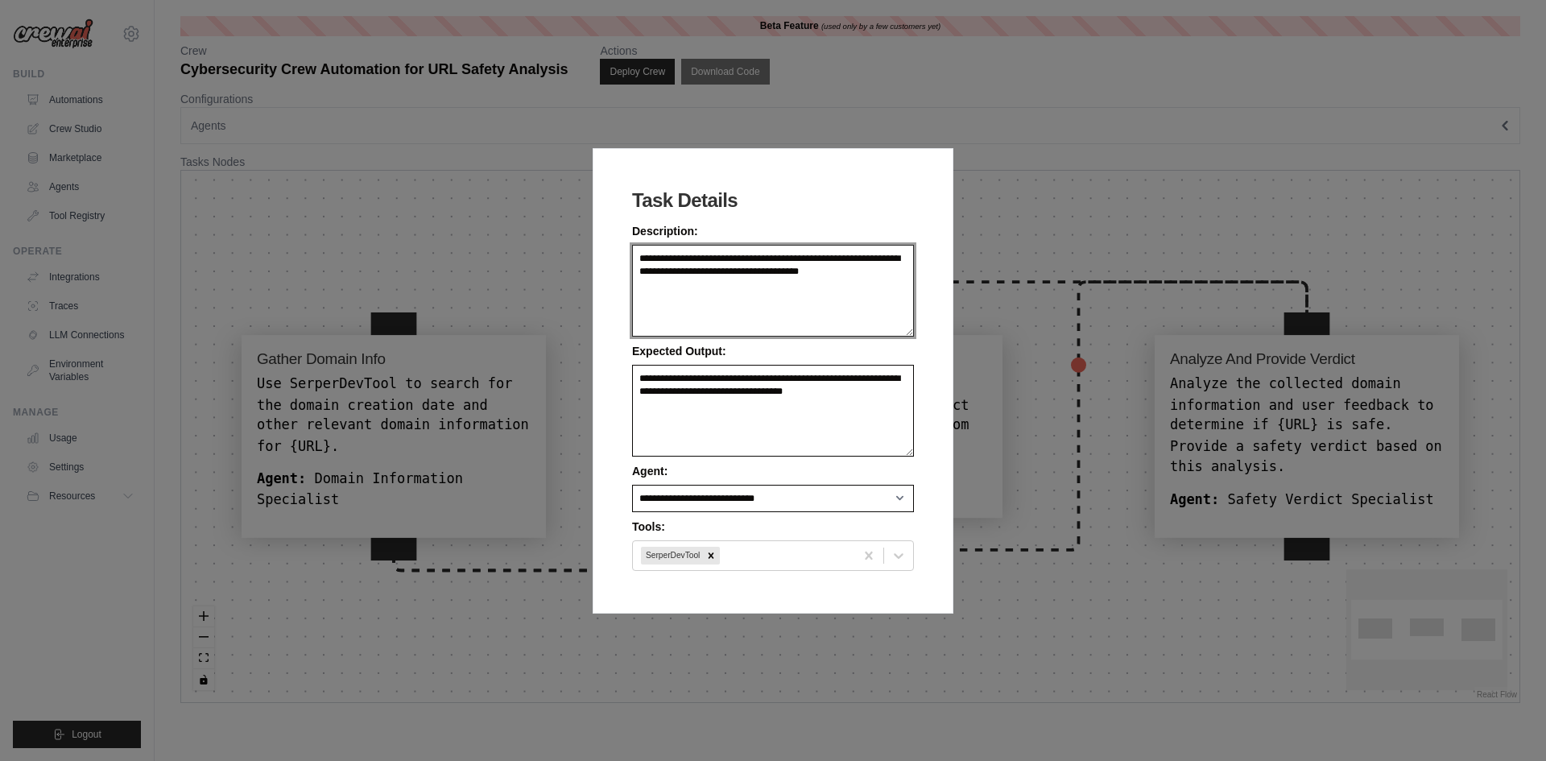
click at [710, 283] on textarea "**********" at bounding box center [773, 291] width 282 height 92
click at [796, 288] on textarea "**********" at bounding box center [773, 291] width 282 height 92
click at [903, 83] on div "**********" at bounding box center [773, 380] width 1546 height 761
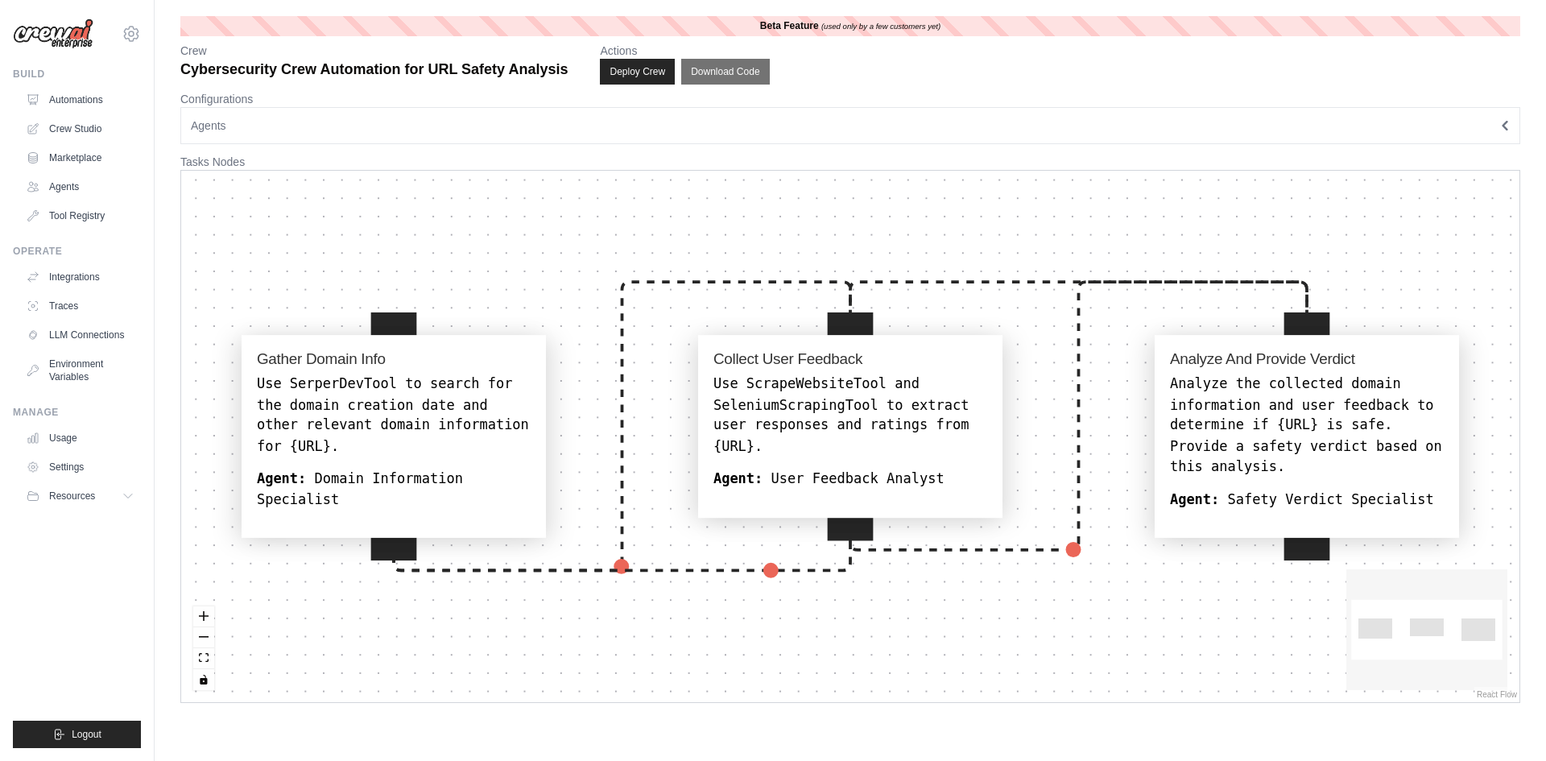
click at [1393, 632] on icon "React Flow mini map" at bounding box center [1426, 629] width 161 height 121
drag, startPoint x: 901, startPoint y: 540, endPoint x: 904, endPoint y: 548, distance: 8.7
click at [905, 550] on icon "Edge from collect_user_feedback to analyze_and_provide_verdict" at bounding box center [1078, 416] width 457 height 268
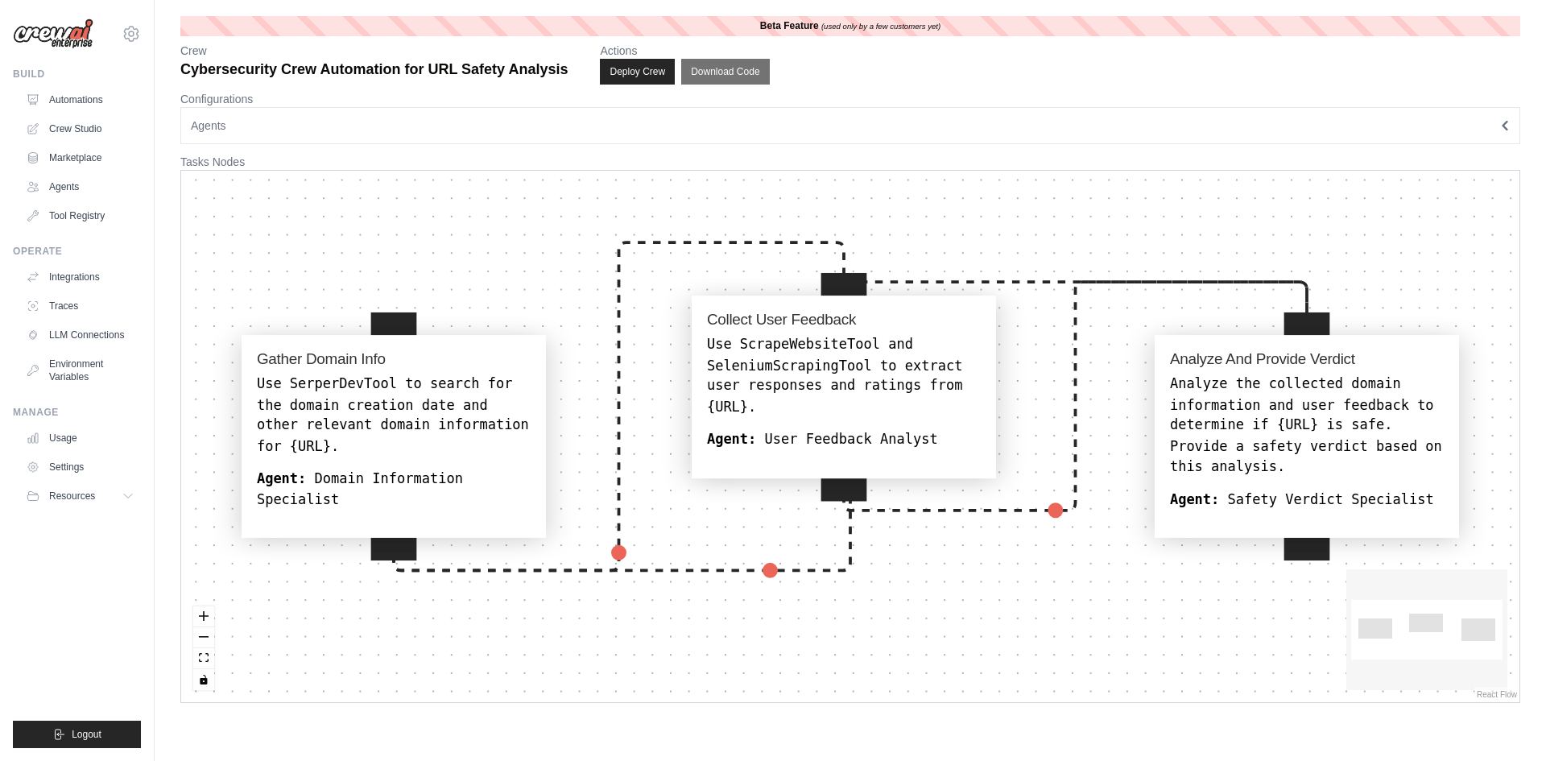
drag, startPoint x: 853, startPoint y: 432, endPoint x: 846, endPoint y: 387, distance: 45.7
click at [846, 387] on div "Use ScrapeWebsiteTool and SeleniumScrapingTool to extract user responses and ra…" at bounding box center [844, 376] width 274 height 82
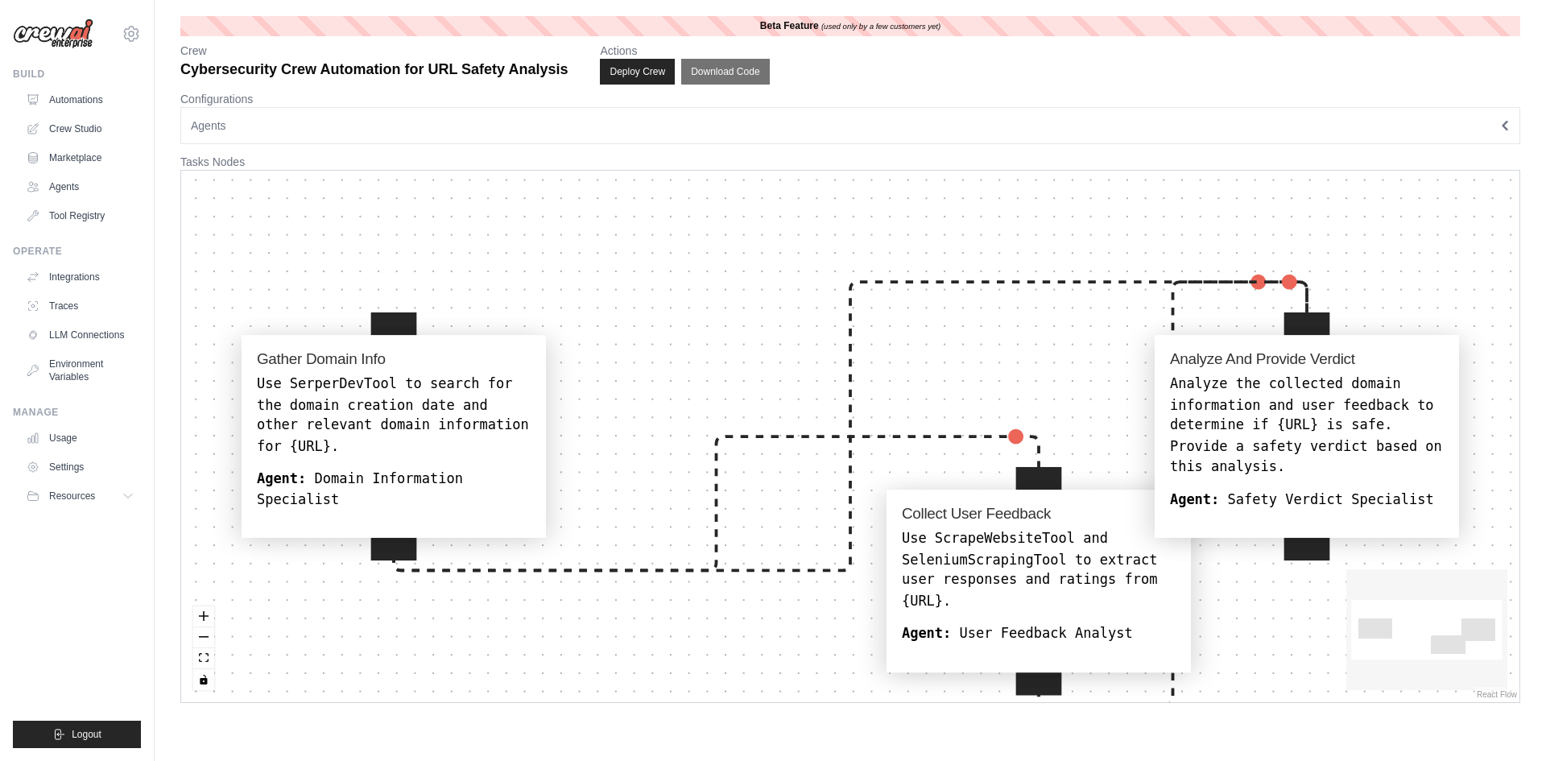
drag, startPoint x: 865, startPoint y: 404, endPoint x: 1067, endPoint y: 604, distance: 284.2
click at [1067, 624] on div "Agent: User Feedback Analyst" at bounding box center [1039, 634] width 274 height 21
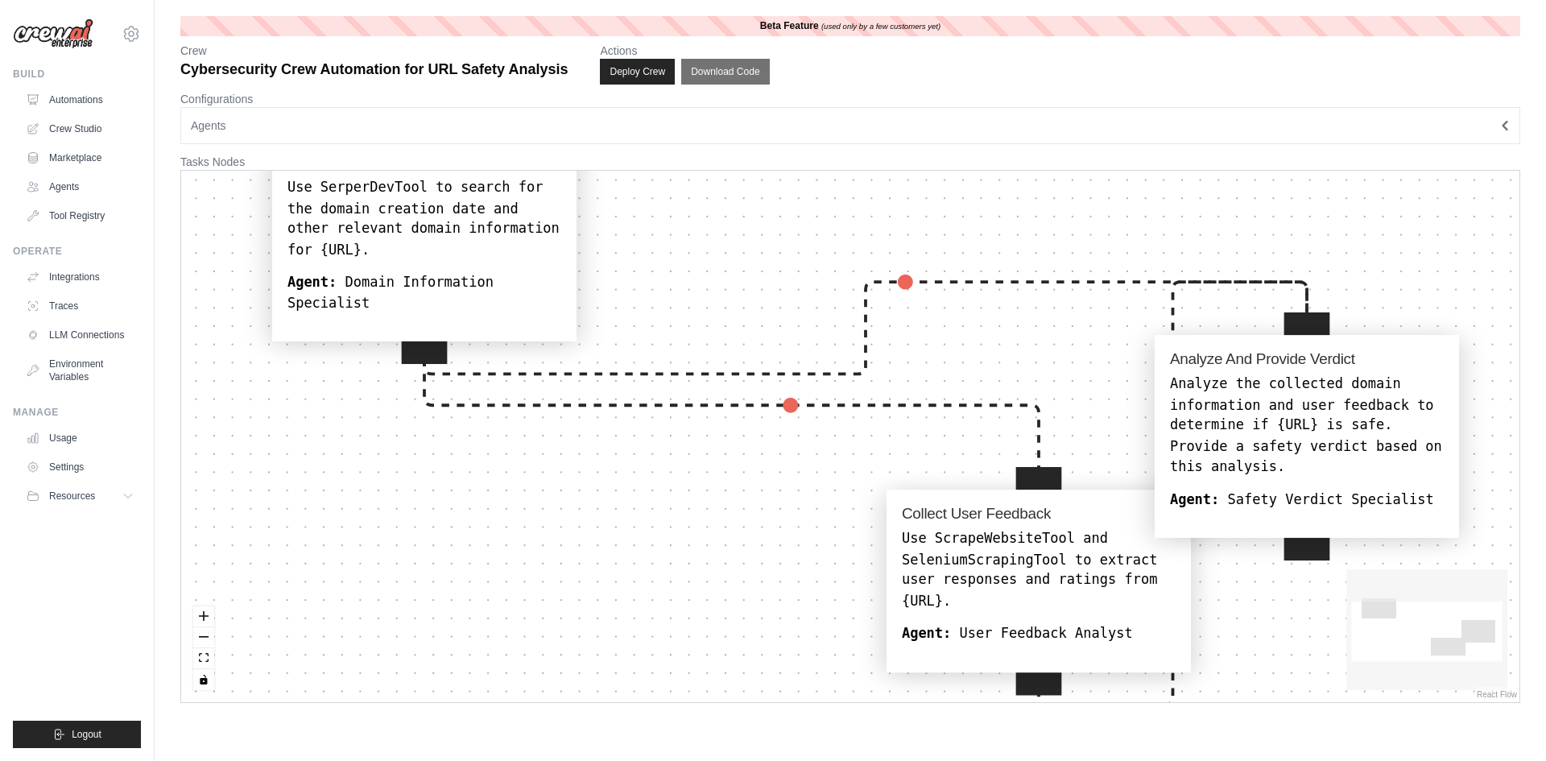
drag, startPoint x: 358, startPoint y: 459, endPoint x: 815, endPoint y: 519, distance: 461.3
click at [395, 268] on div "Gather Domain Info Use SerperDevTool to search for the domain creation date and…" at bounding box center [424, 233] width 274 height 159
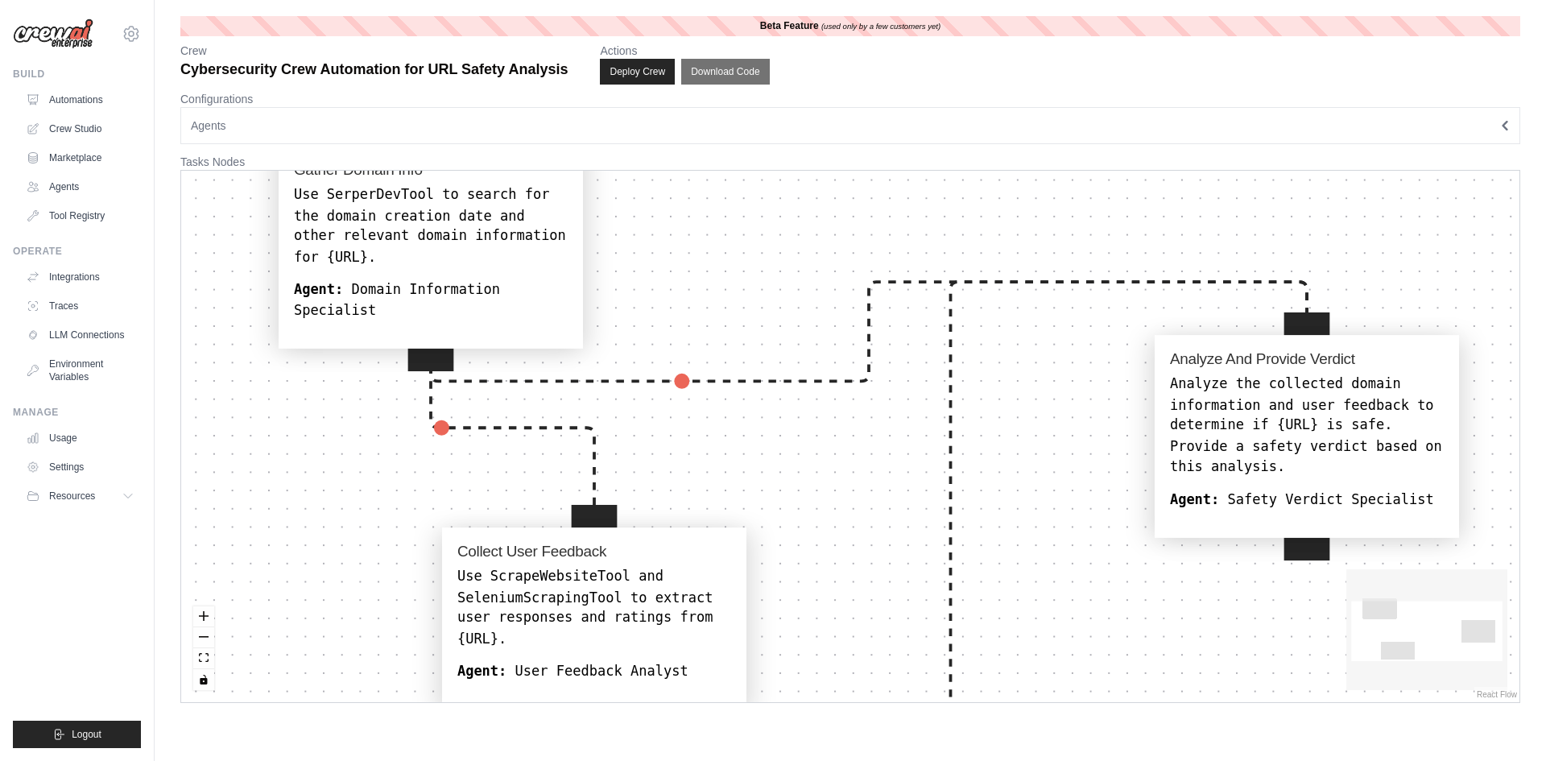
drag, startPoint x: 1043, startPoint y: 593, endPoint x: 597, endPoint y: 631, distance: 447.7
click at [597, 631] on div "Collect User Feedback Use ScrapeWebsiteTool and SeleniumScrapingTool to extract…" at bounding box center [594, 612] width 274 height 139
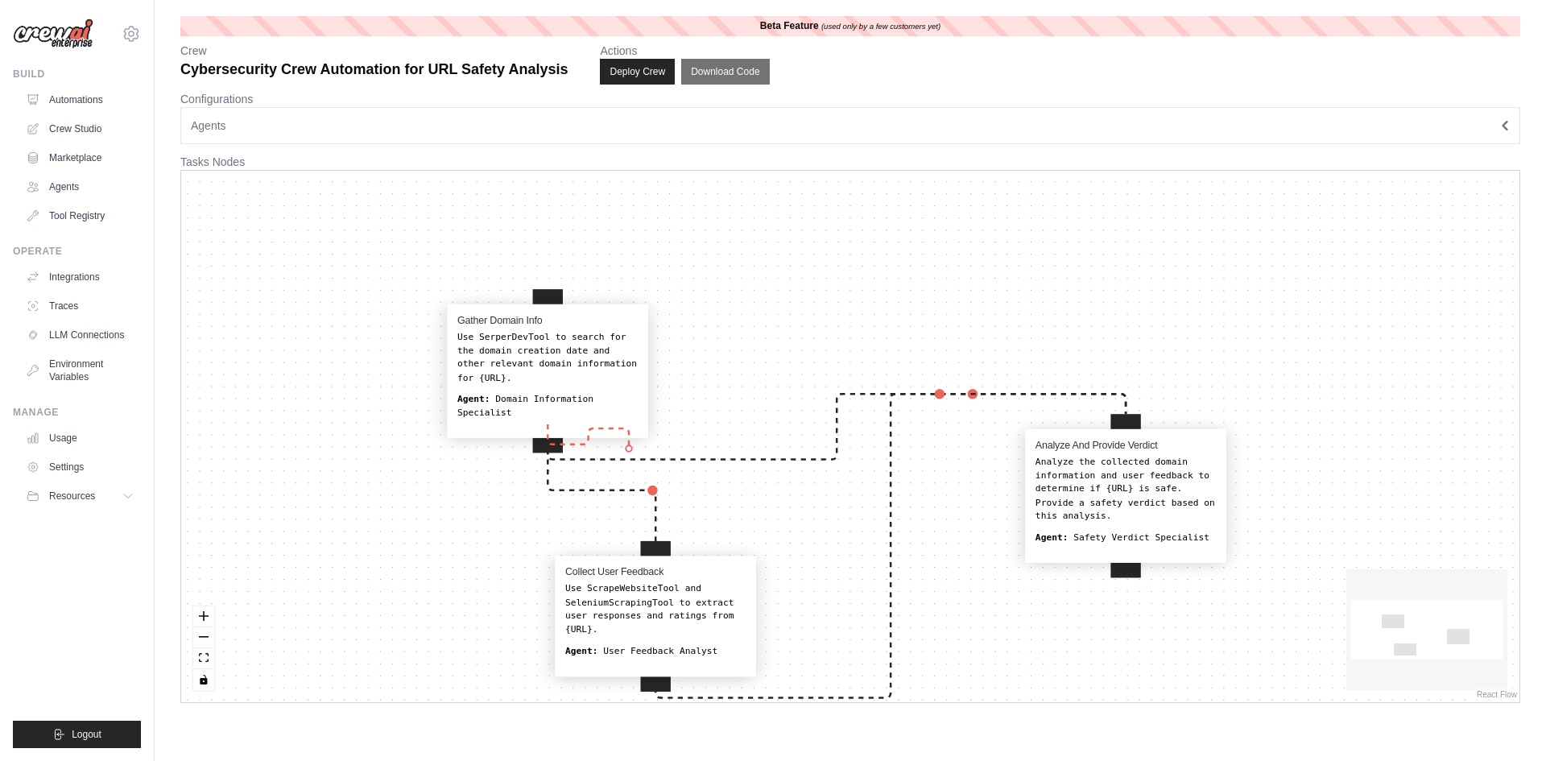
drag, startPoint x: 546, startPoint y: 436, endPoint x: 631, endPoint y: 449, distance: 85.5
click at [631, 449] on div "Gather Domain Info Use SerperDevTool to search for the domain creation date and…" at bounding box center [850, 436] width 1338 height 531
drag, startPoint x: 551, startPoint y: 436, endPoint x: 1132, endPoint y: 567, distance: 595.9
click at [1132, 567] on div "Gather Domain Info Use SerperDevTool to search for the domain creation date and…" at bounding box center [956, 760] width 1669 height 662
click at [610, 324] on h4 "Gather Domain Info" at bounding box center [547, 320] width 180 height 12
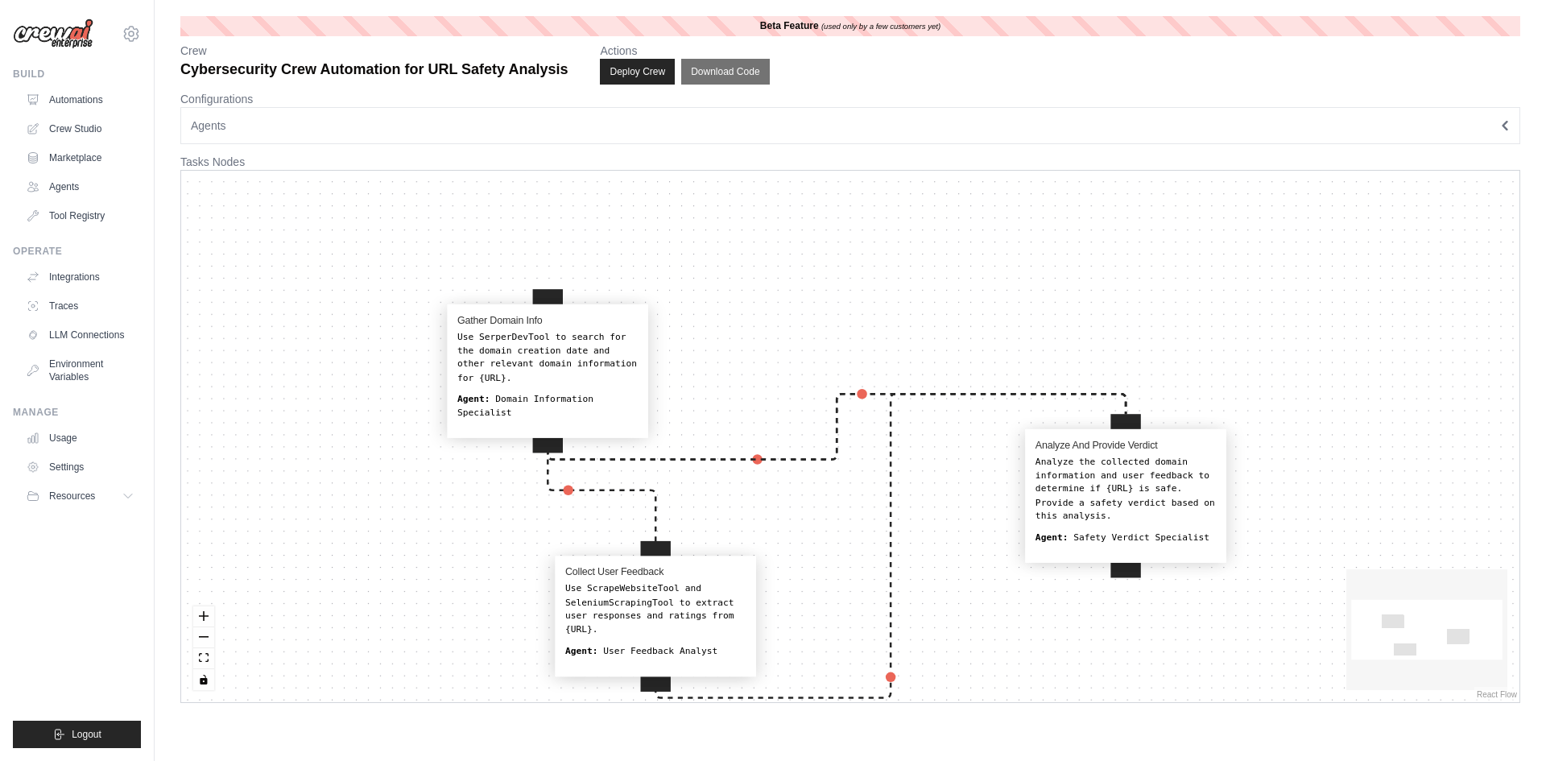
click at [599, 348] on div "Use SerperDevTool to search for the domain creation date and other relevant dom…" at bounding box center [547, 357] width 180 height 54
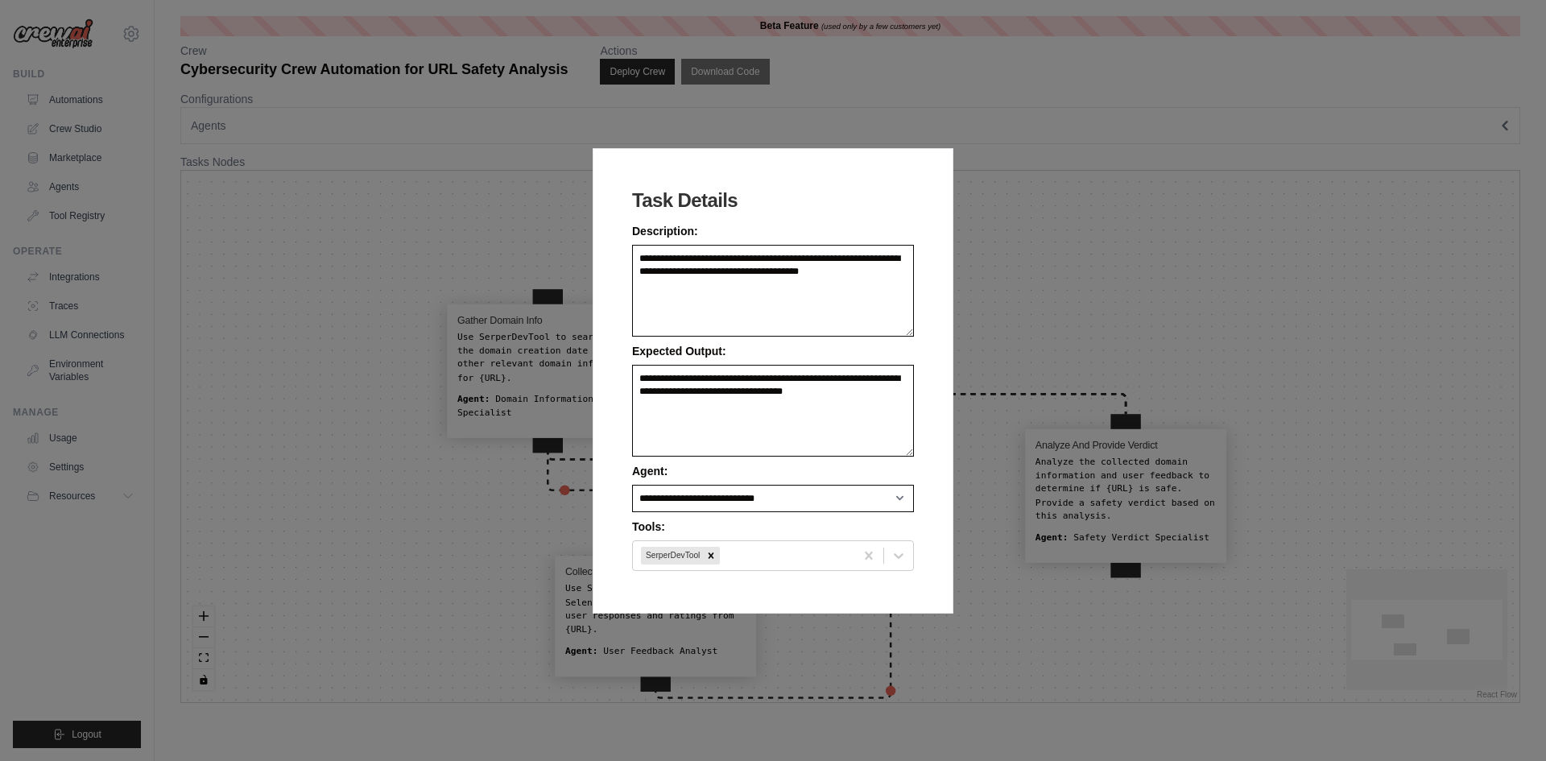
click at [1212, 235] on div "**********" at bounding box center [773, 380] width 1546 height 761
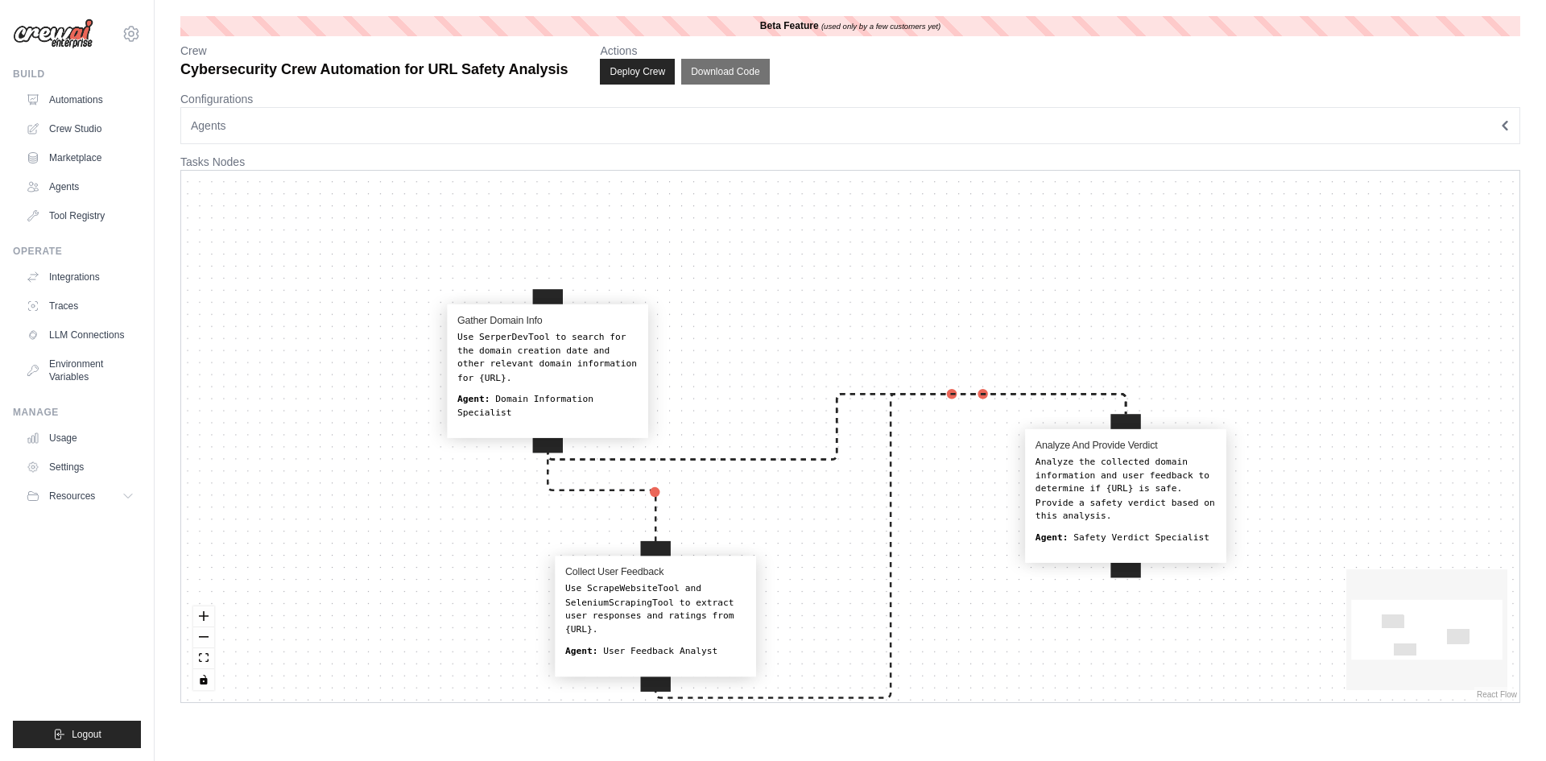
drag, startPoint x: 409, startPoint y: 318, endPoint x: 347, endPoint y: 300, distance: 64.7
click at [343, 301] on div "Gather Domain Info Use SerperDevTool to search for the domain creation date and…" at bounding box center [850, 436] width 1338 height 531
click at [723, 66] on button "Download Code" at bounding box center [725, 72] width 89 height 26
